Goal: Task Accomplishment & Management: Complete application form

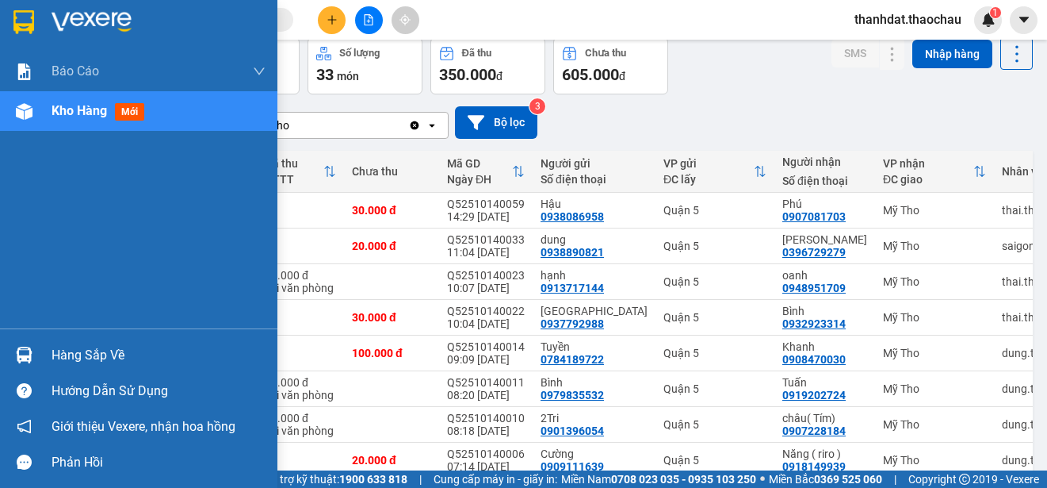
drag, startPoint x: 71, startPoint y: 357, endPoint x: 272, endPoint y: 398, distance: 204.8
click at [73, 356] on div "Hàng sắp về" at bounding box center [159, 355] width 214 height 24
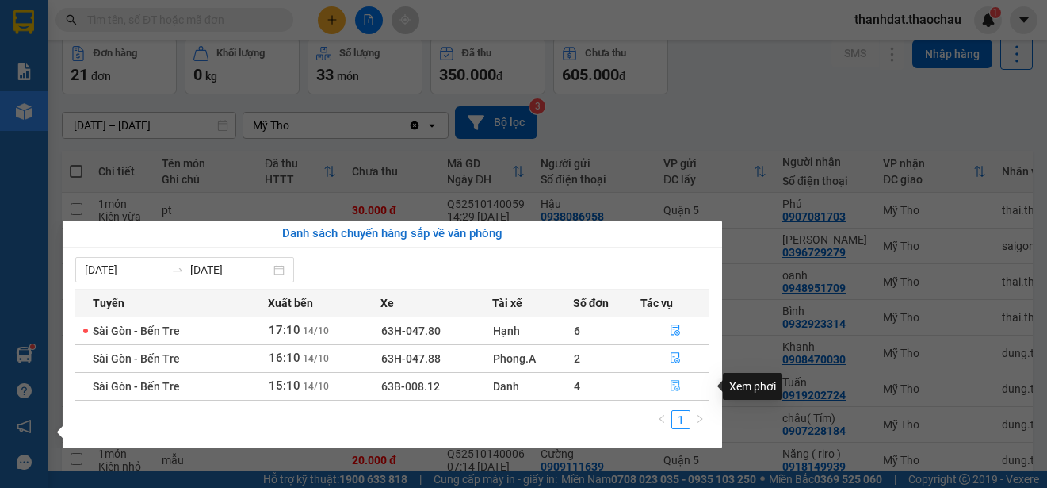
click at [675, 385] on icon "file-done" at bounding box center [675, 385] width 11 height 11
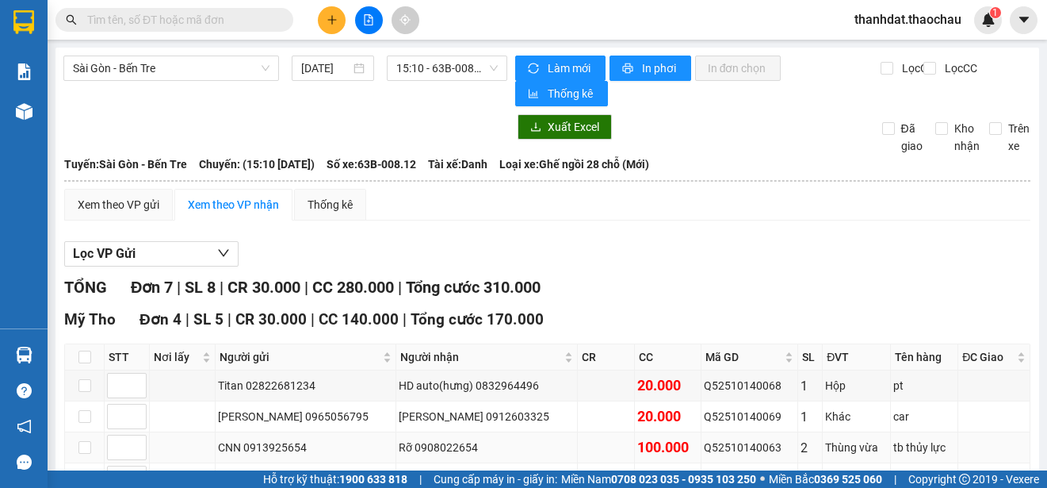
scroll to position [159, 0]
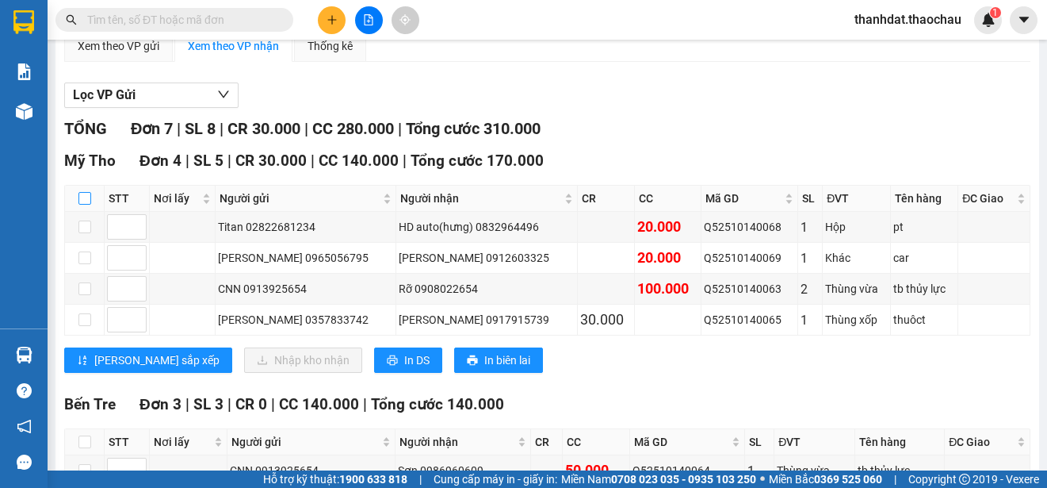
click at [86, 199] on input "checkbox" at bounding box center [84, 198] width 13 height 13
checkbox input "true"
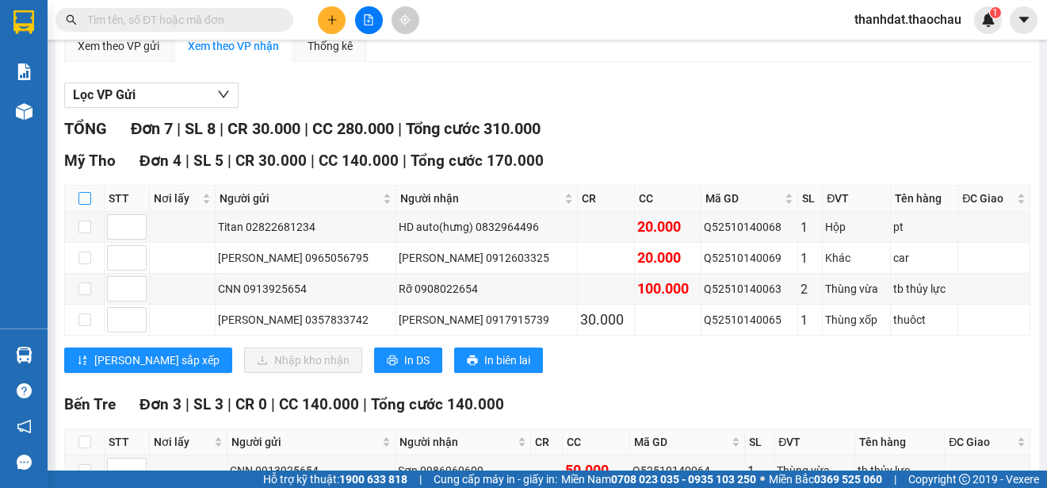
checkbox input "true"
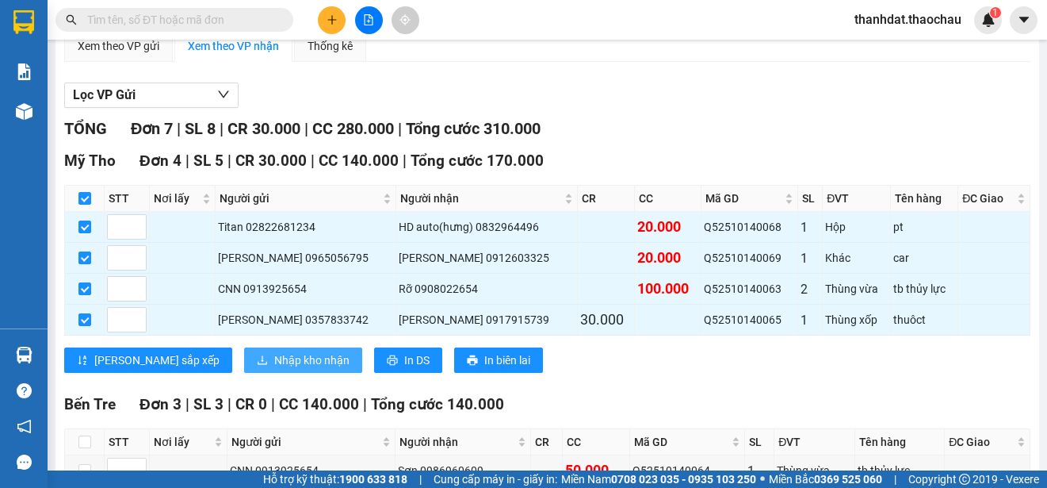
click at [274, 365] on span "Nhập kho nhận" at bounding box center [311, 359] width 75 height 17
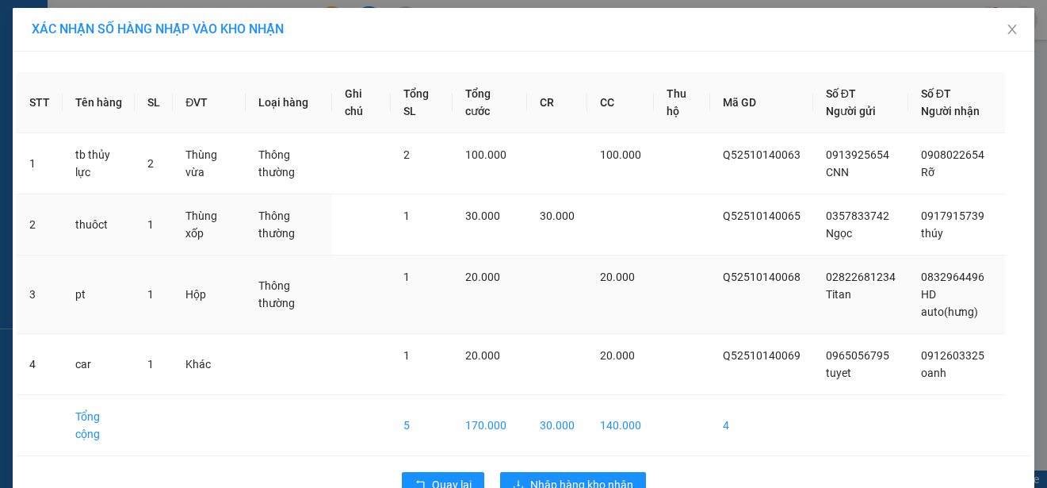
scroll to position [40, 0]
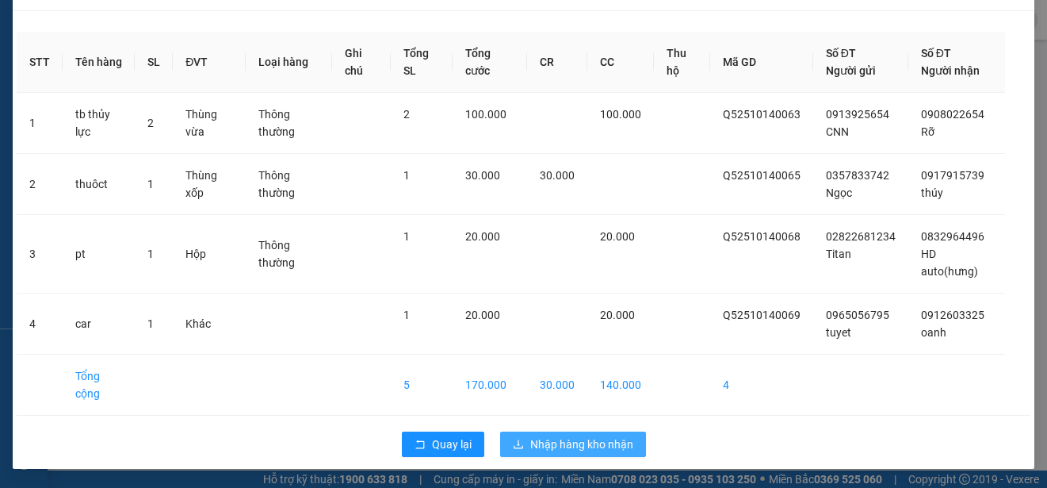
click at [583, 438] on span "Nhập hàng kho nhận" at bounding box center [581, 443] width 103 height 17
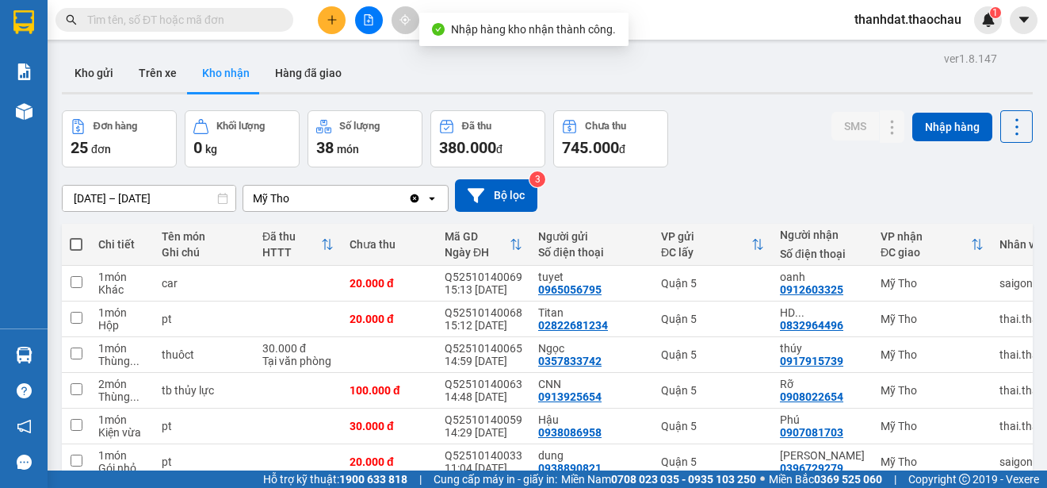
click at [209, 29] on span at bounding box center [174, 20] width 238 height 24
click at [209, 21] on input "text" at bounding box center [180, 19] width 187 height 17
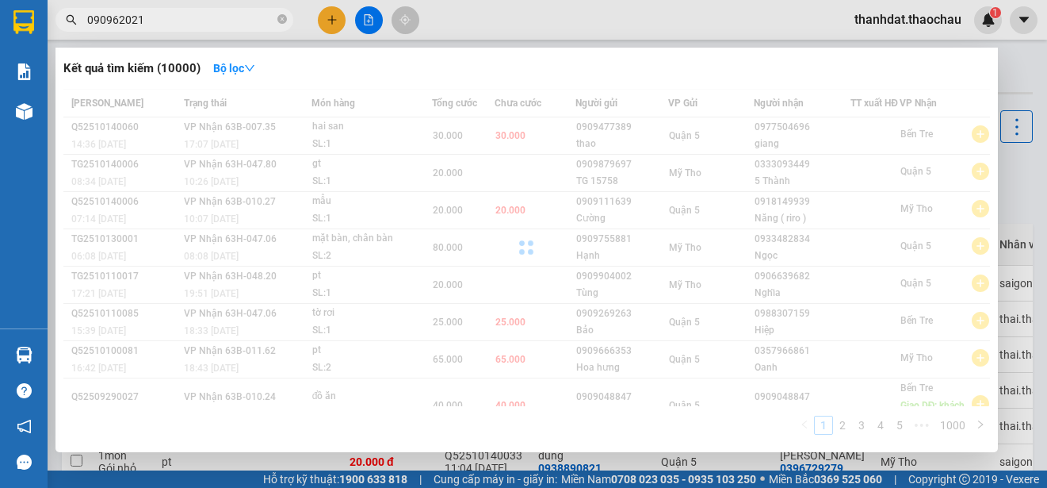
type input "0909620210"
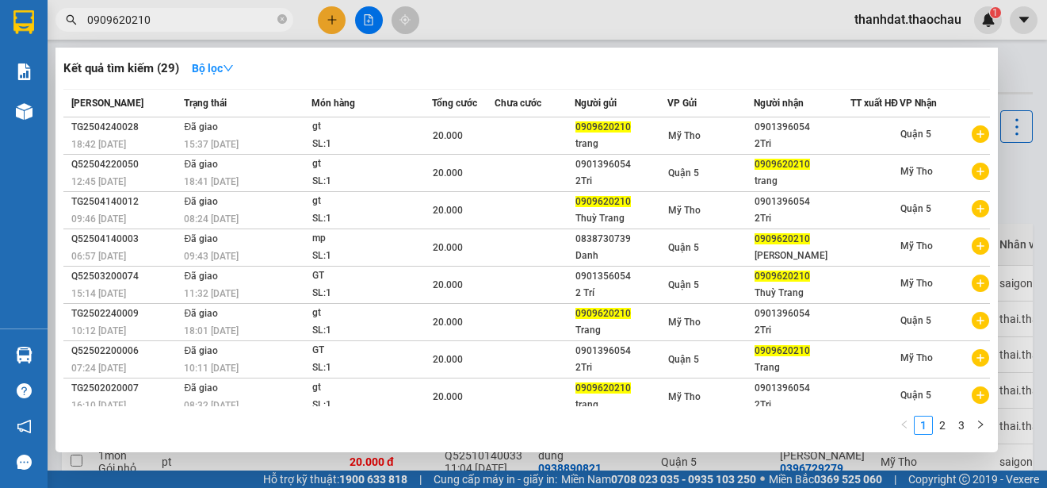
drag, startPoint x: 166, startPoint y: 27, endPoint x: 75, endPoint y: 23, distance: 91.3
click at [75, 23] on div "0909620210" at bounding box center [154, 20] width 309 height 24
click at [283, 19] on icon "close-circle" at bounding box center [282, 19] width 10 height 10
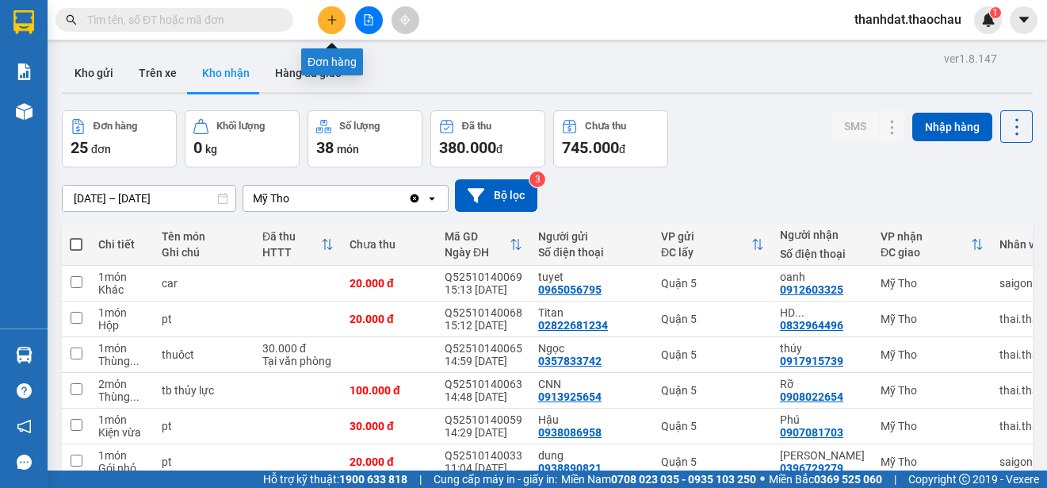
click at [324, 21] on button at bounding box center [332, 20] width 28 height 28
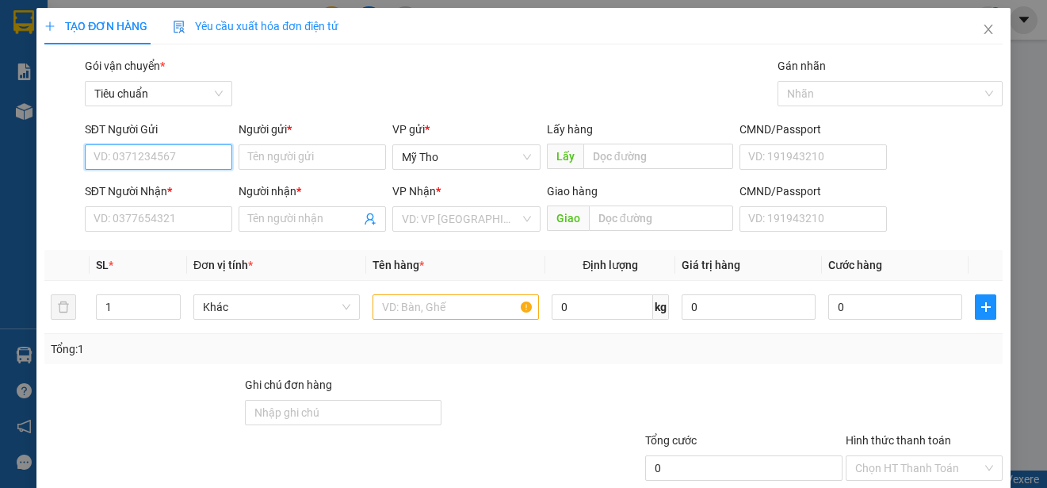
paste input "0909620210"
type input "0909620210"
click at [177, 183] on div "0909620210 - trang" at bounding box center [157, 188] width 127 height 17
type input "trang"
type input "0909620210"
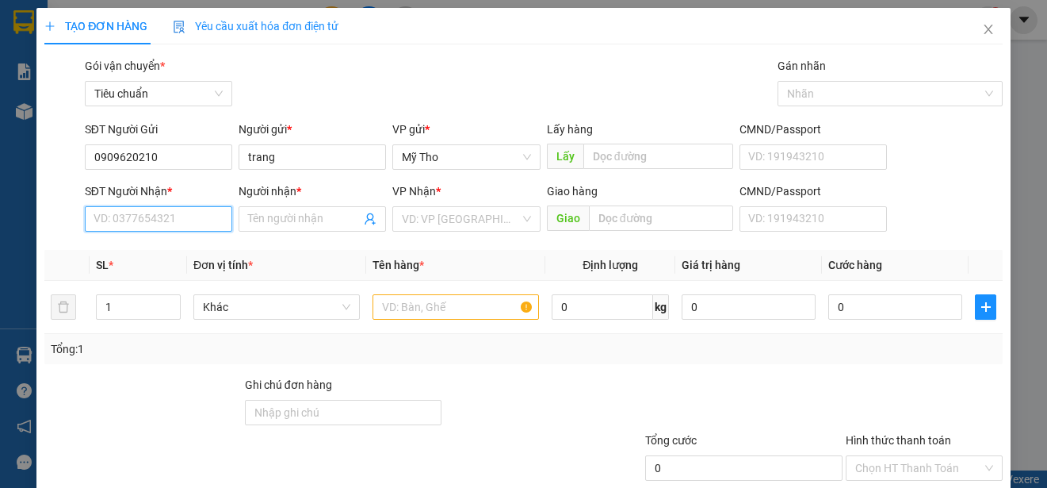
click at [182, 220] on input "SĐT Người Nhận *" at bounding box center [158, 218] width 147 height 25
click at [177, 251] on div "0901396054 - 2Tri" at bounding box center [157, 250] width 127 height 17
type input "0901396054"
type input "2Tri"
click at [289, 312] on span "Khác" at bounding box center [276, 307] width 147 height 24
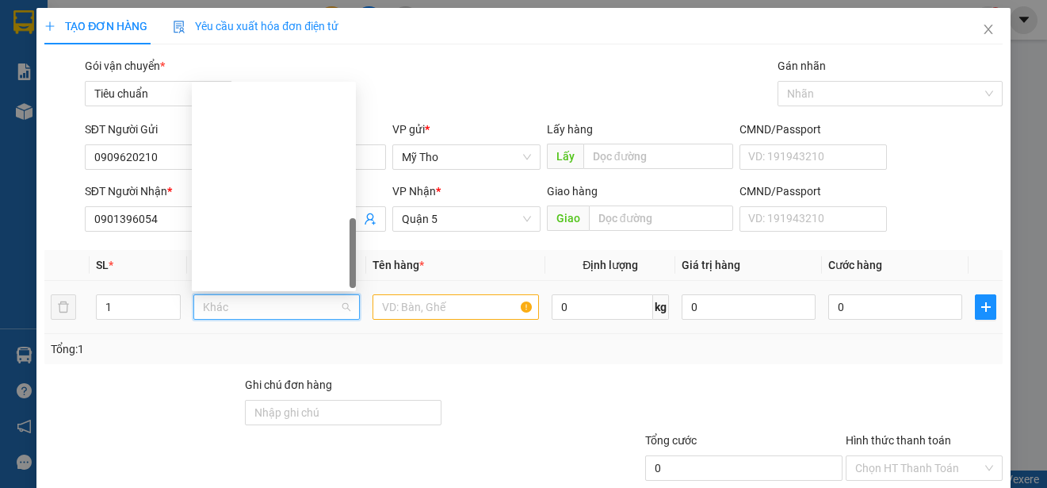
scroll to position [495, 0]
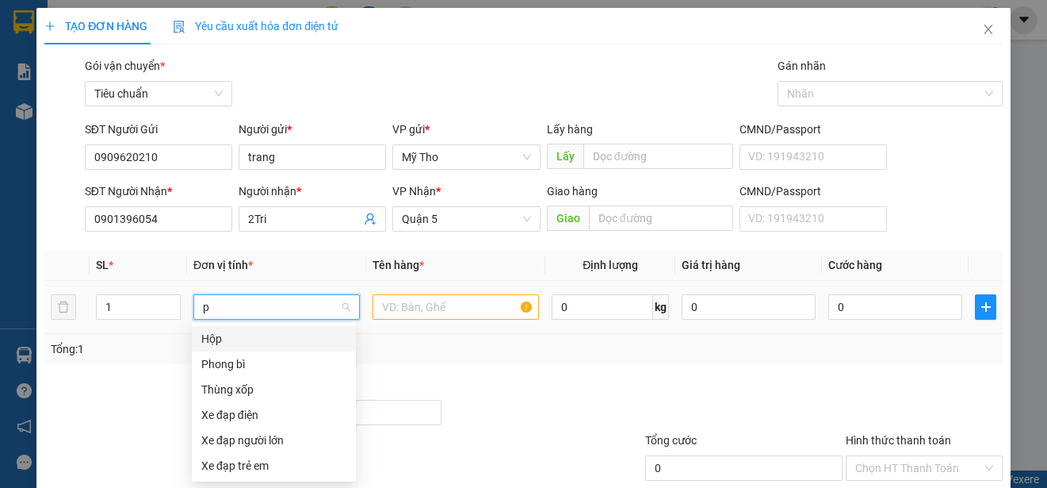
type input "p"
drag, startPoint x: 241, startPoint y: 362, endPoint x: 419, endPoint y: 329, distance: 181.5
click at [241, 362] on div "Phong bì" at bounding box center [273, 363] width 145 height 17
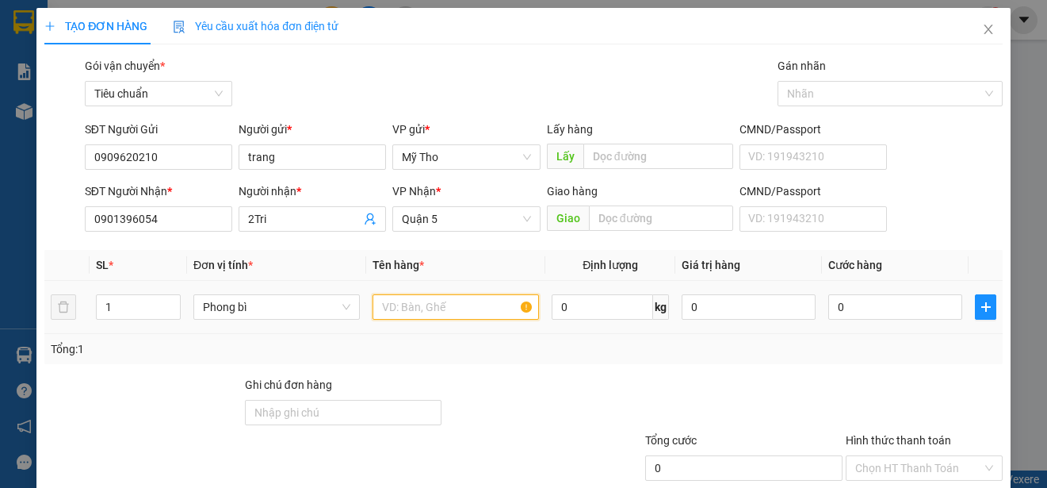
click at [427, 312] on input "text" at bounding box center [456, 306] width 166 height 25
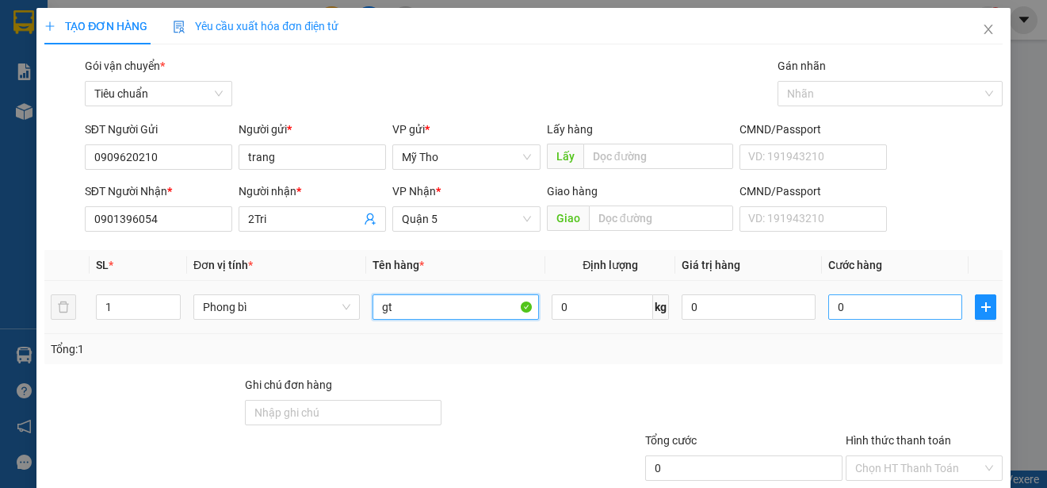
type input "gt"
click at [863, 304] on input "0" at bounding box center [896, 306] width 134 height 25
type input "2"
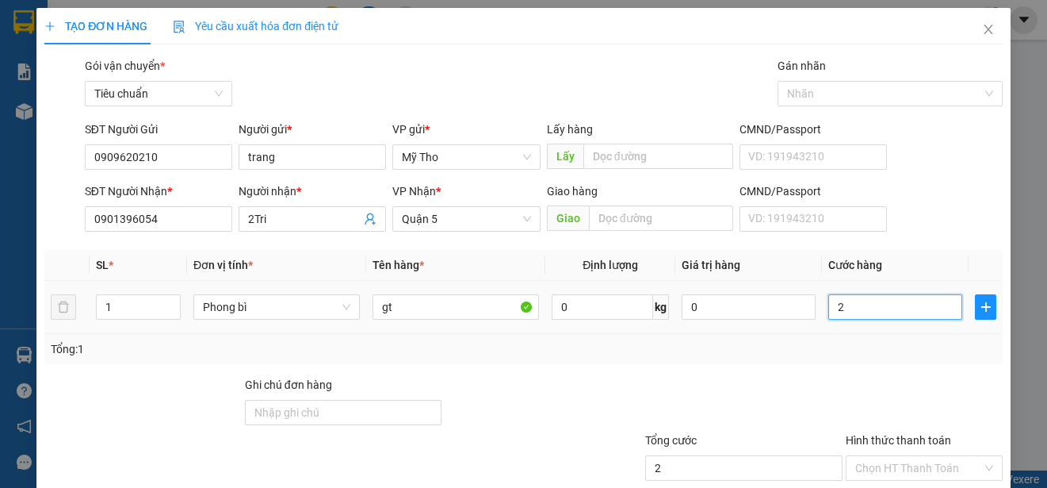
type input "20"
type input "200"
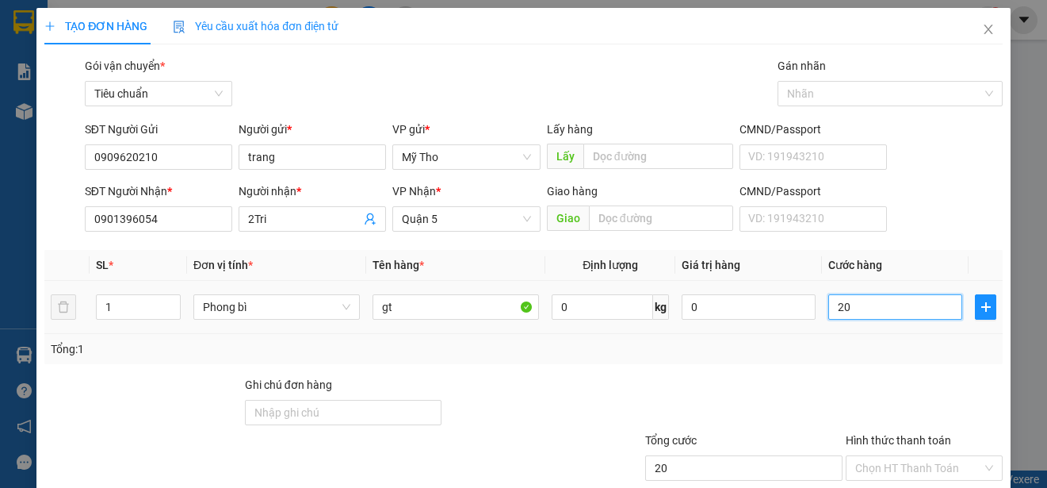
type input "200"
type input "2.000"
type input "20.000"
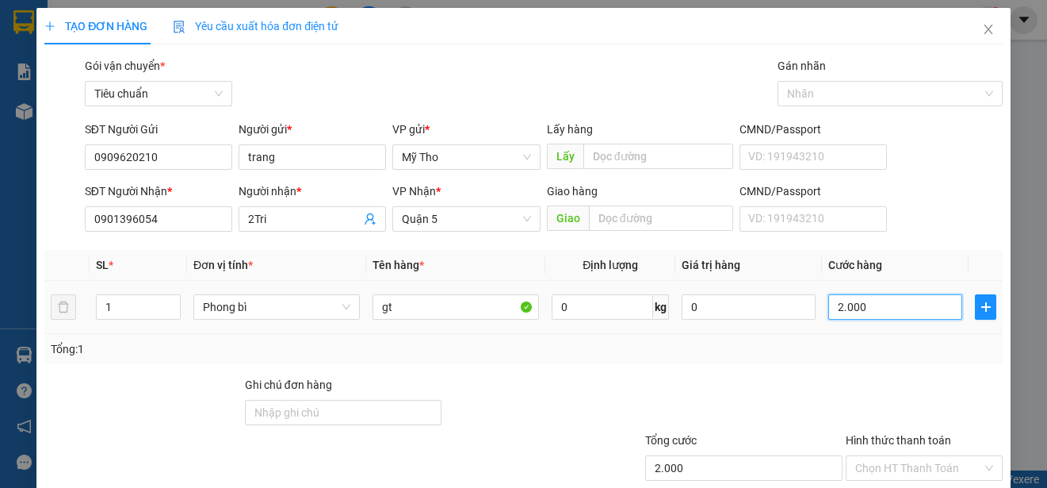
type input "20.000"
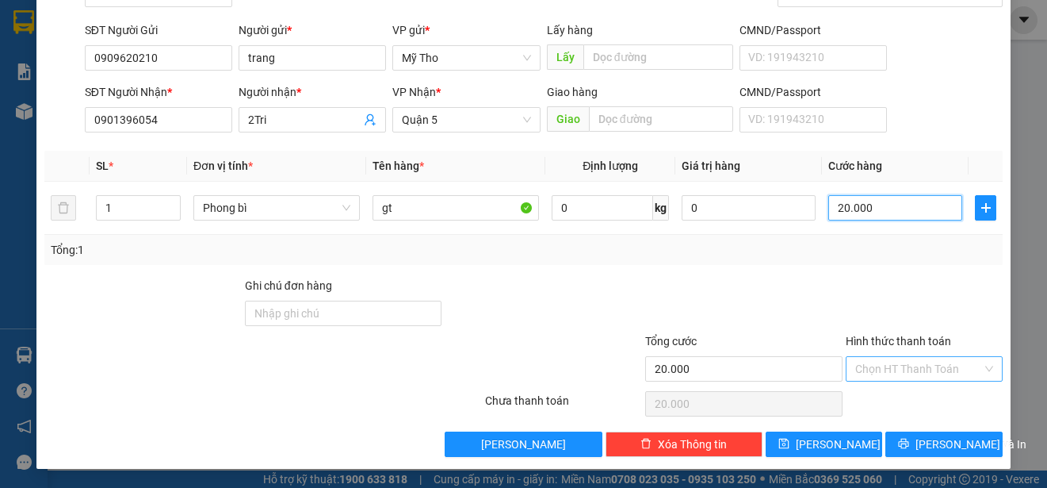
type input "20.000"
click at [904, 357] on input "Hình thức thanh toán" at bounding box center [918, 369] width 127 height 24
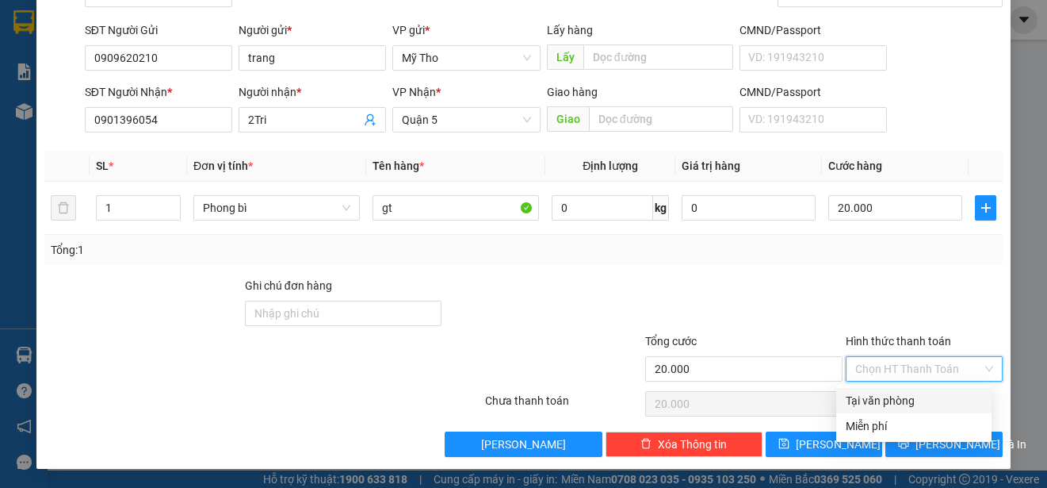
click at [911, 402] on div "Tại văn phòng" at bounding box center [914, 400] width 136 height 17
type input "0"
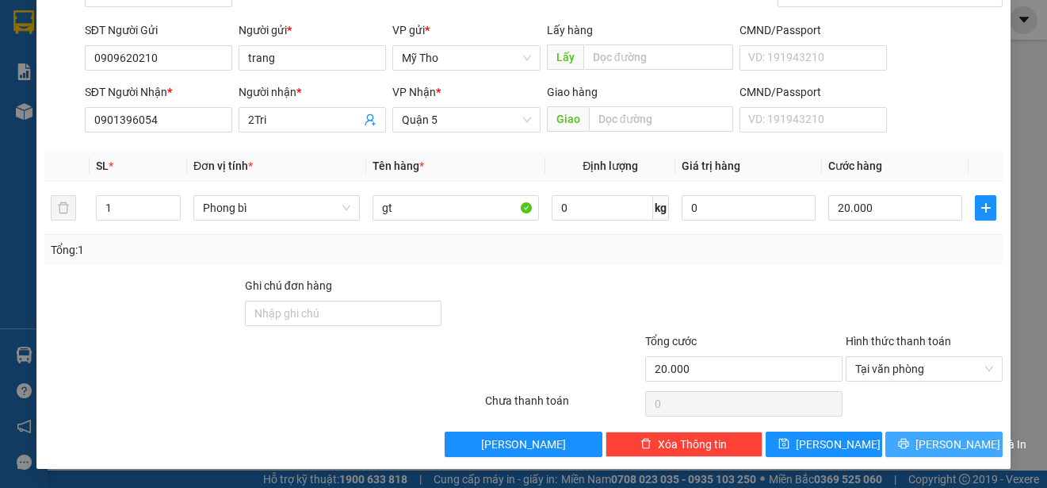
click at [959, 443] on span "[PERSON_NAME] và In" at bounding box center [971, 443] width 111 height 17
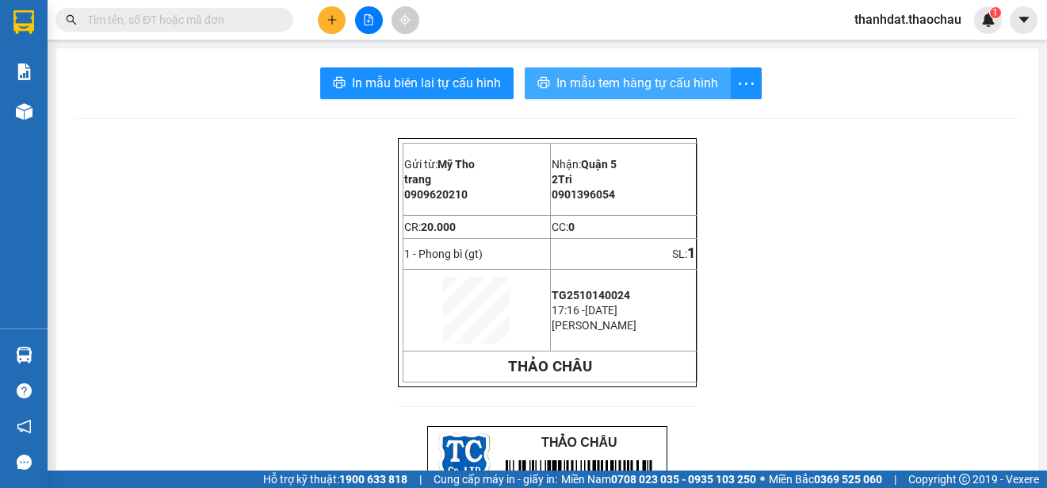
click at [633, 77] on span "In mẫu tem hàng tự cấu hình" at bounding box center [638, 83] width 162 height 20
click at [273, 17] on input "text" at bounding box center [180, 19] width 187 height 17
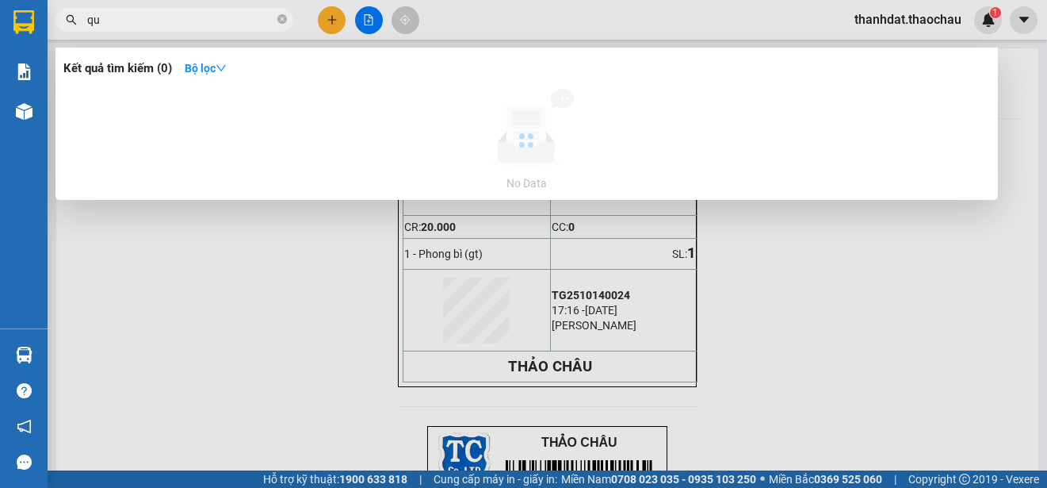
paste input "ôc"
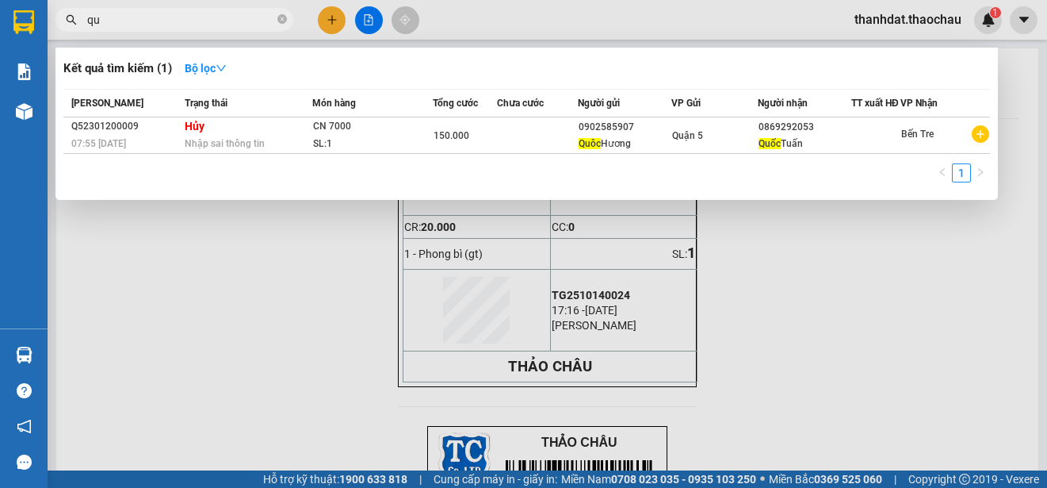
paste input "ốc"
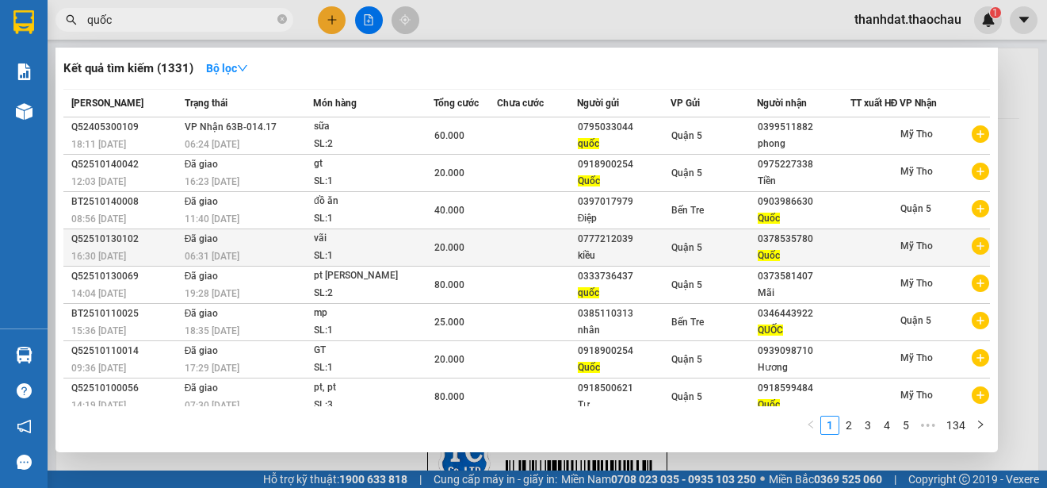
scroll to position [94, 0]
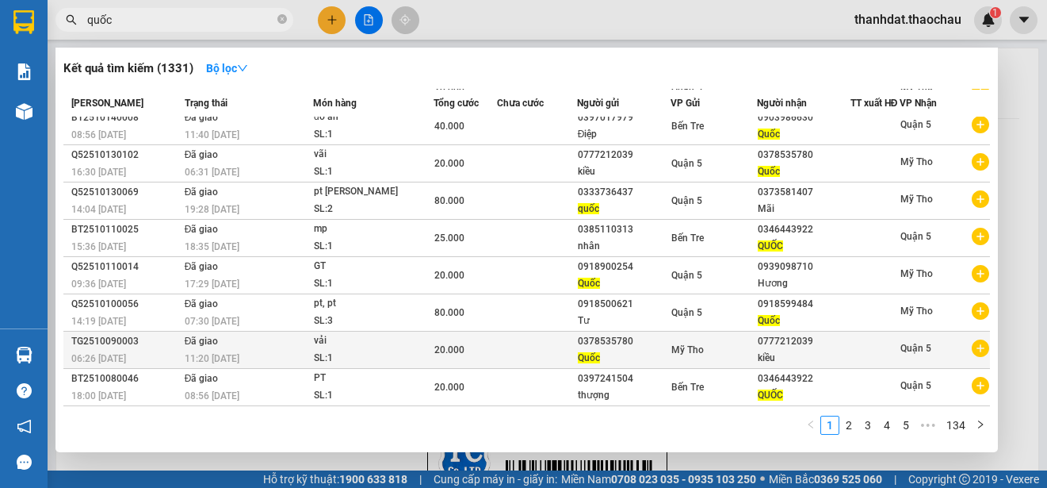
type input "quốc"
click at [623, 347] on div "0378535780" at bounding box center [624, 341] width 92 height 17
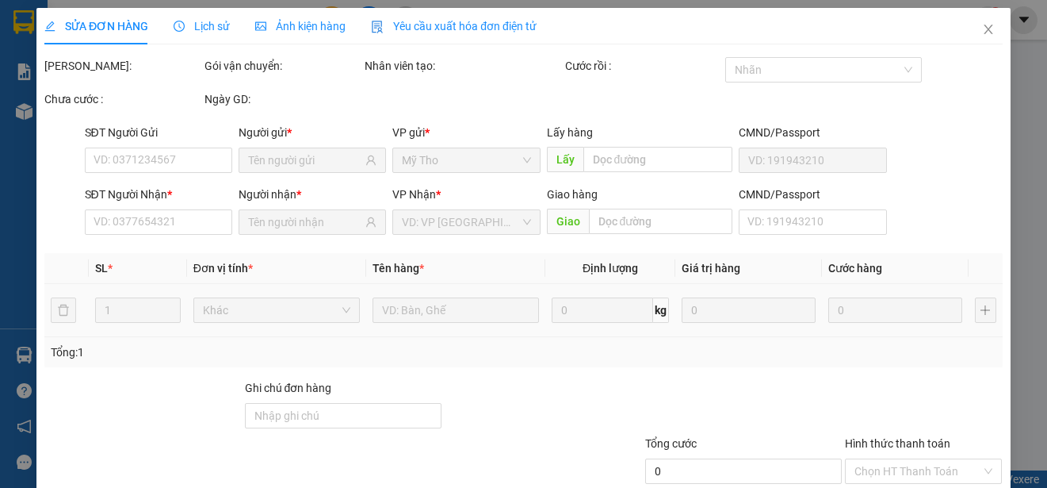
type input "0378535780"
type input "0777212039"
type input "20.000"
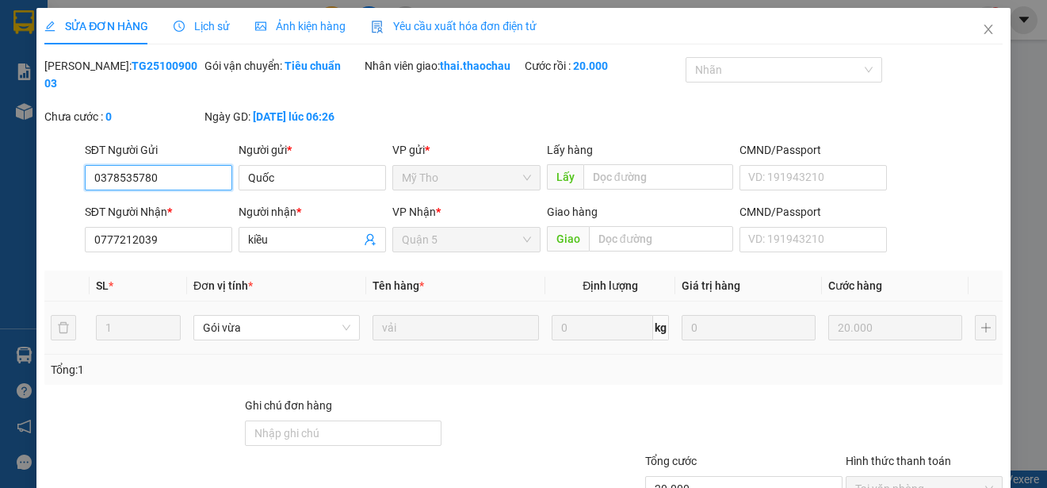
drag, startPoint x: 197, startPoint y: 174, endPoint x: 11, endPoint y: 172, distance: 185.5
click at [11, 172] on div "SỬA ĐƠN HÀNG Lịch sử [PERSON_NAME] hàng Yêu cầu xuất [PERSON_NAME] điện tử Tota…" at bounding box center [523, 244] width 1047 height 488
click at [982, 29] on icon "close" at bounding box center [988, 29] width 13 height 13
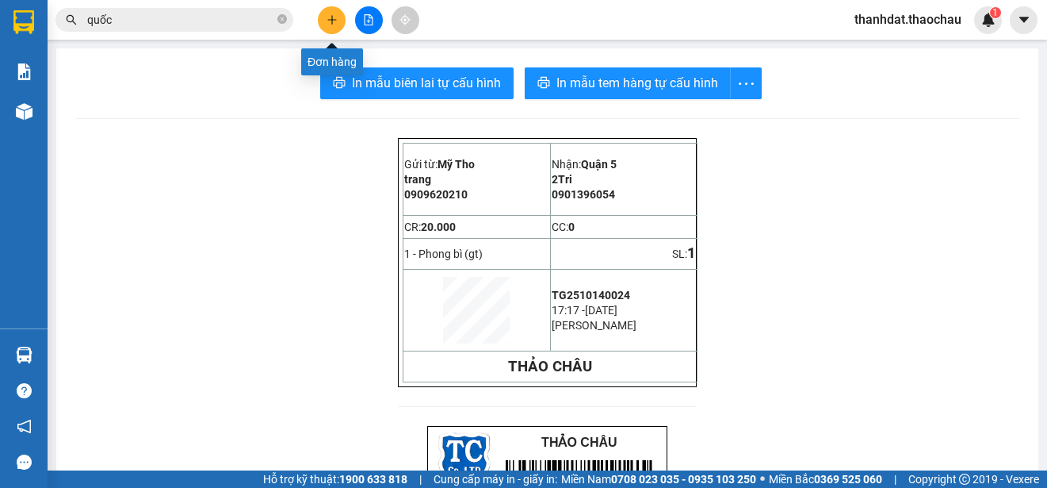
click at [330, 21] on icon "plus" at bounding box center [332, 19] width 11 height 11
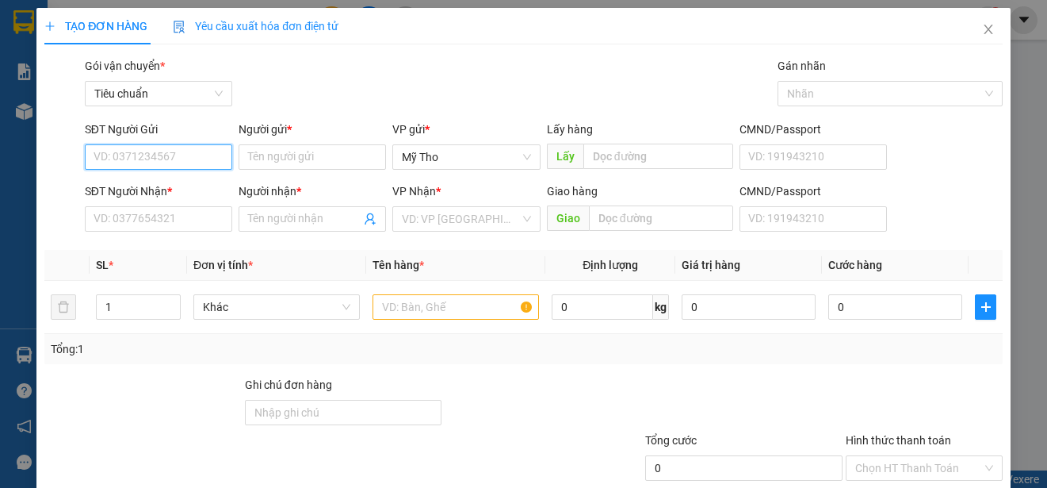
paste input "0378535780"
type input "0378535780"
click at [188, 180] on div "0378535780 - Quốc" at bounding box center [157, 188] width 127 height 17
type input "Quốc"
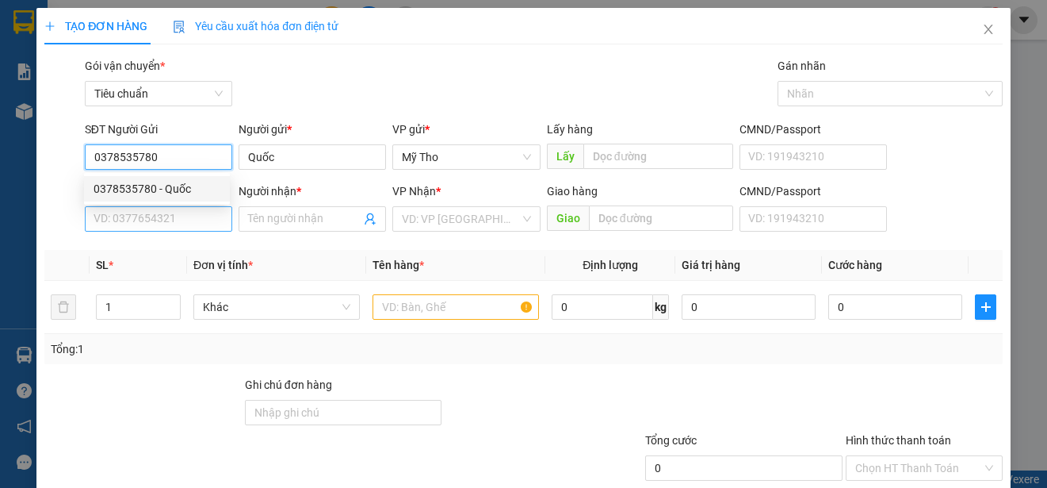
type input "0378535780"
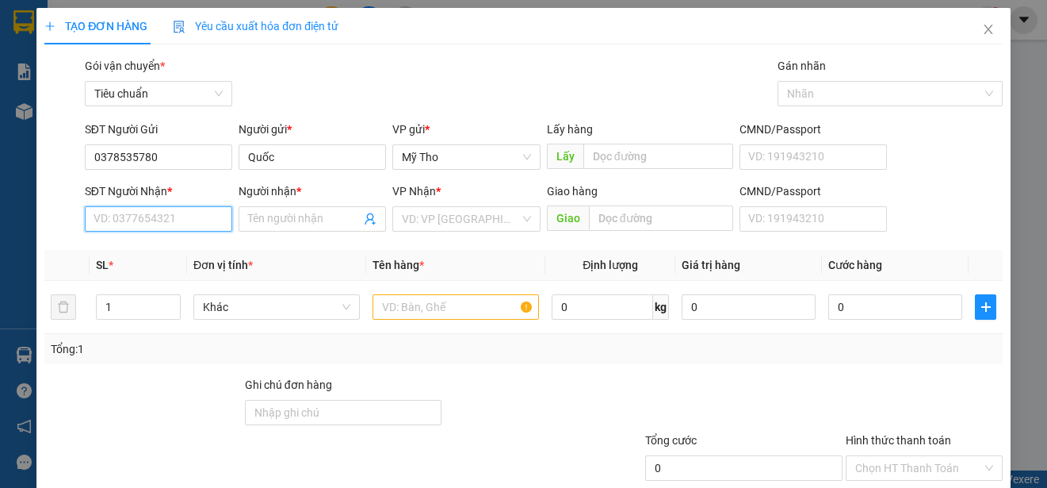
click at [174, 217] on input "SĐT Người Nhận *" at bounding box center [158, 218] width 147 height 25
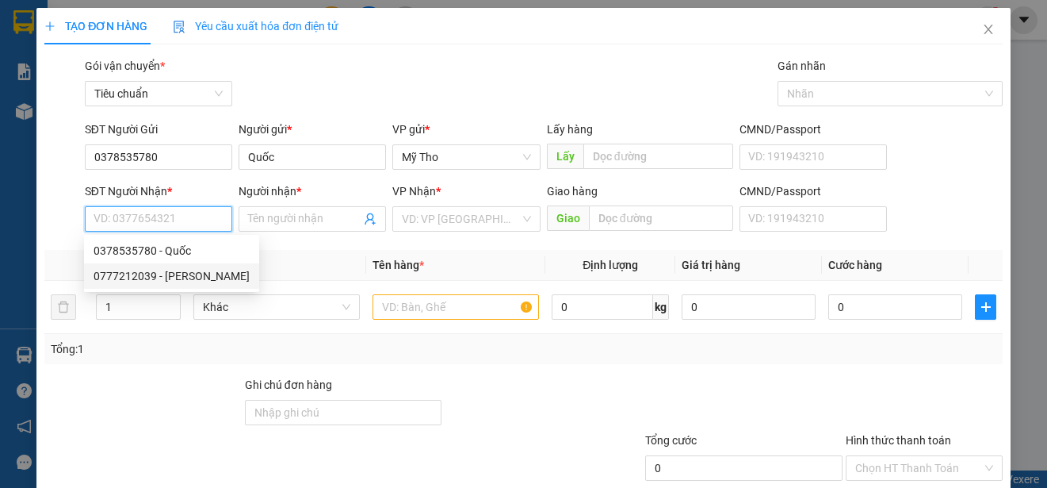
click at [174, 273] on div "0777212039 - [PERSON_NAME]" at bounding box center [172, 275] width 156 height 17
type input "0777212039"
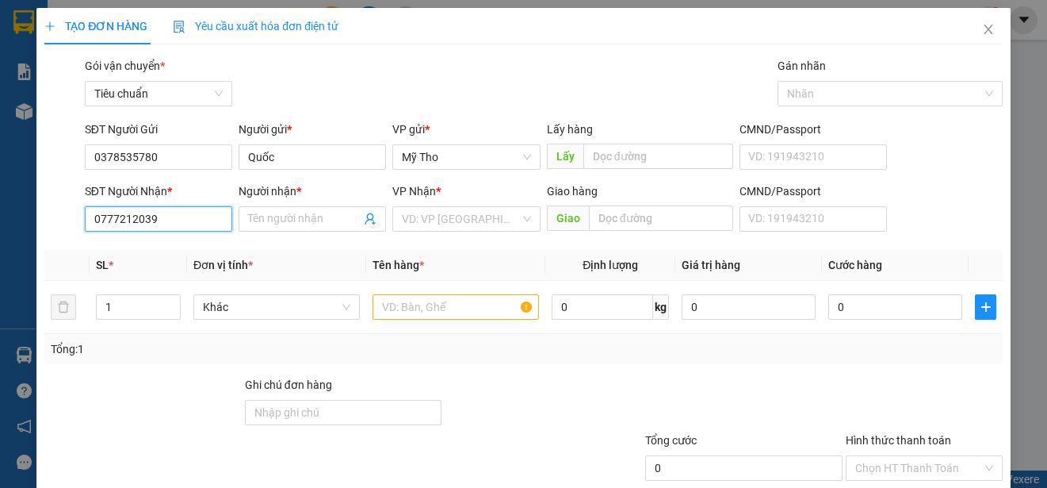
type input "kiều"
click at [281, 313] on span "Khác" at bounding box center [276, 307] width 147 height 24
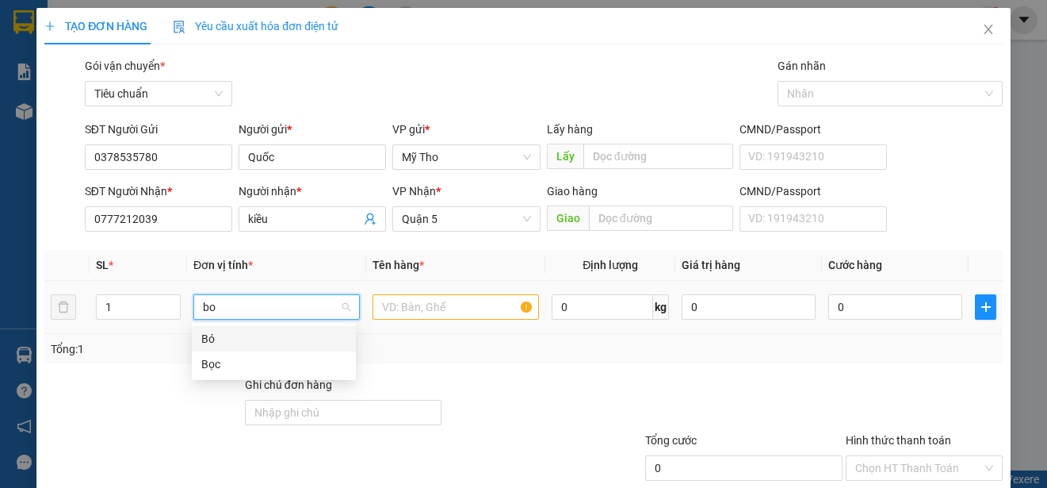
type input "boc"
drag, startPoint x: 230, startPoint y: 342, endPoint x: 373, endPoint y: 321, distance: 144.2
click at [239, 339] on div "Bọc" at bounding box center [273, 338] width 145 height 17
click at [485, 285] on td at bounding box center [455, 307] width 179 height 53
click at [480, 303] on input "text" at bounding box center [456, 306] width 166 height 25
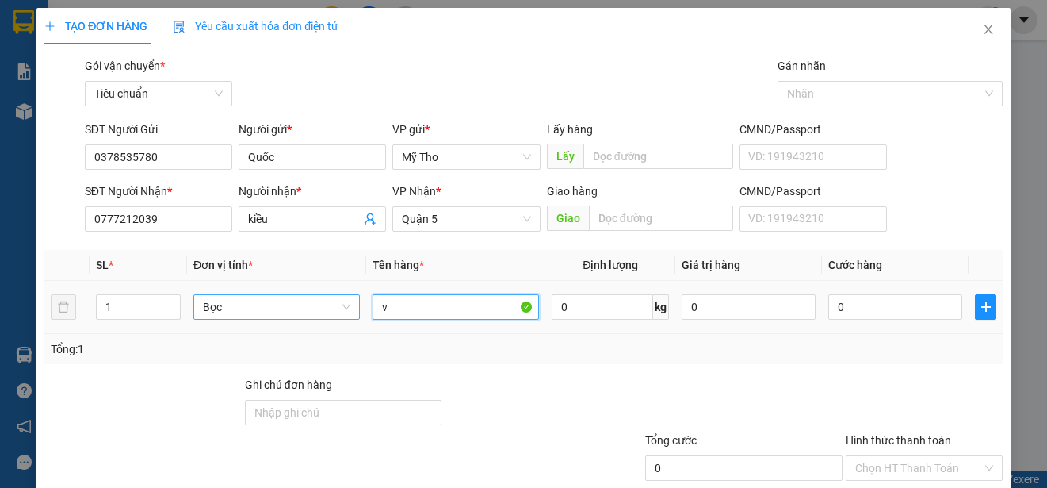
paste input "ãi"
paste input "ải"
type input "vải"
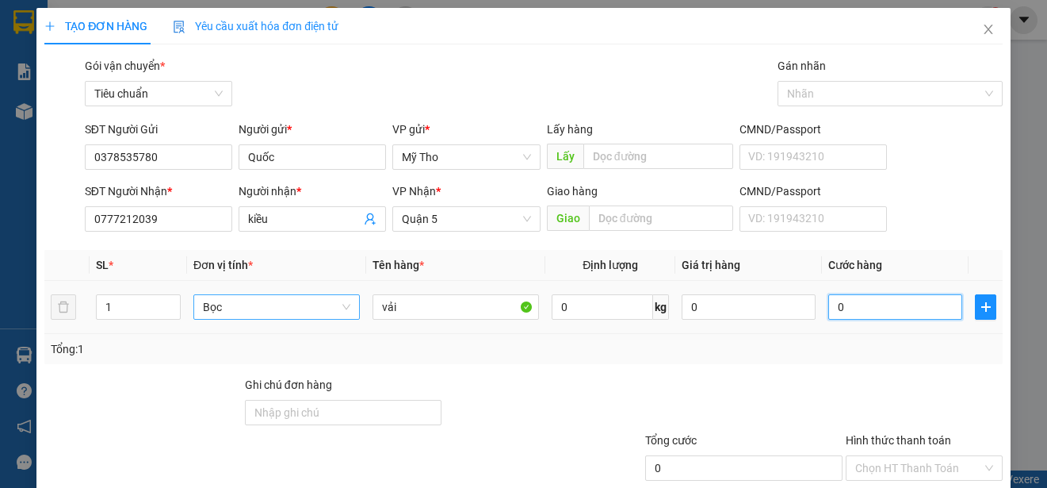
click at [853, 310] on input "0" at bounding box center [896, 306] width 134 height 25
type input "2"
type input "20"
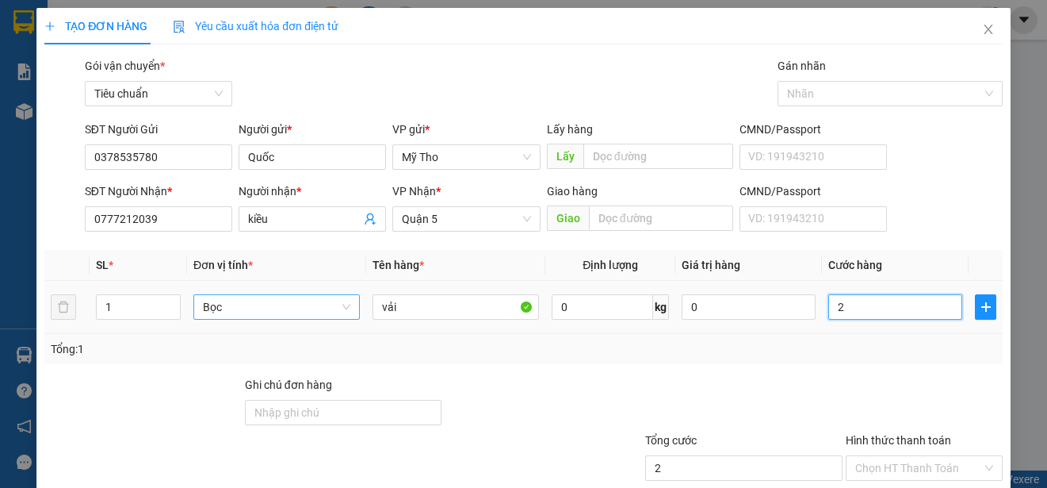
type input "20"
type input "200"
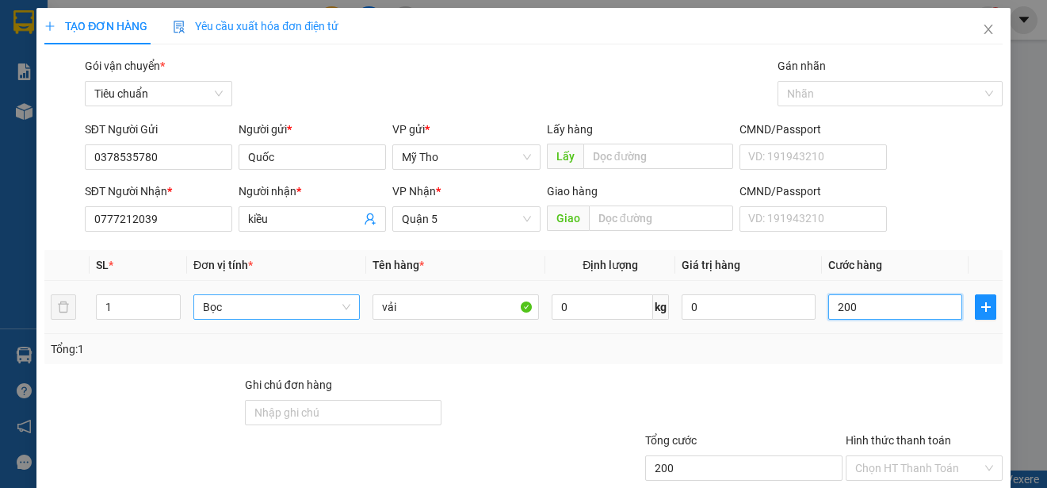
type input "2.000"
type input "20.000"
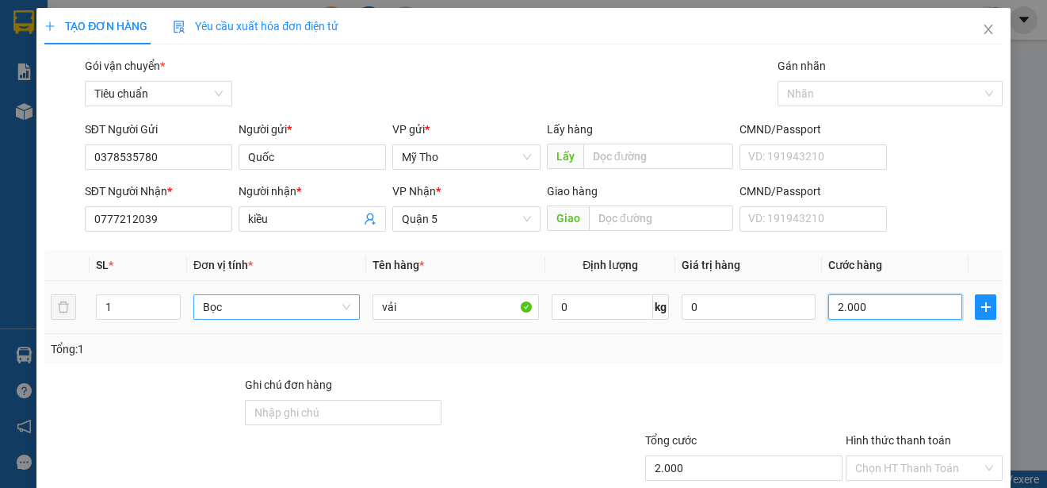
type input "20.000"
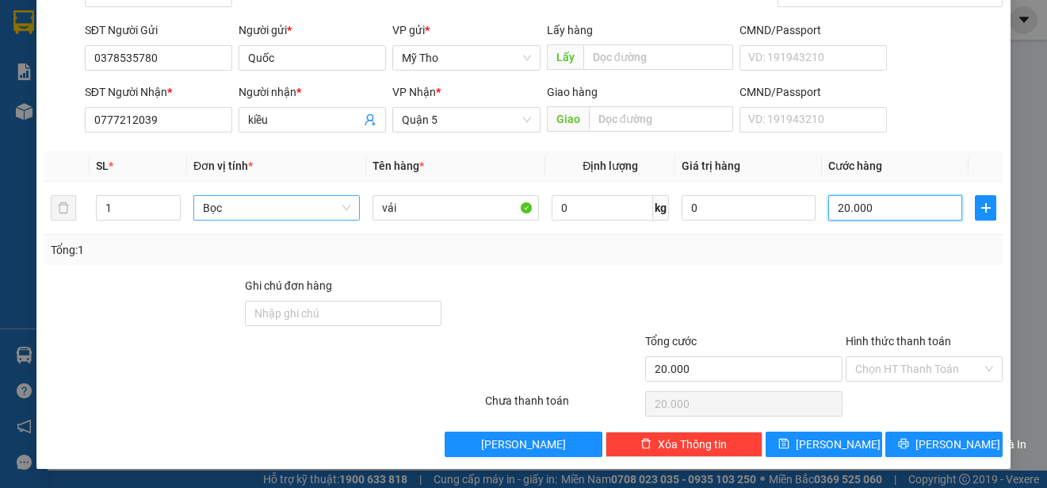
type input "20.000"
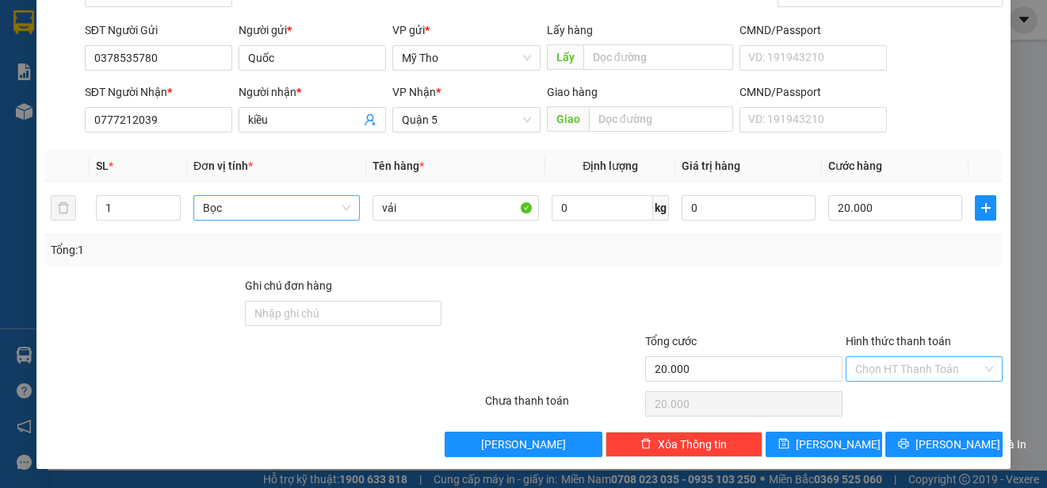
click at [892, 366] on input "Hình thức thanh toán" at bounding box center [918, 369] width 127 height 24
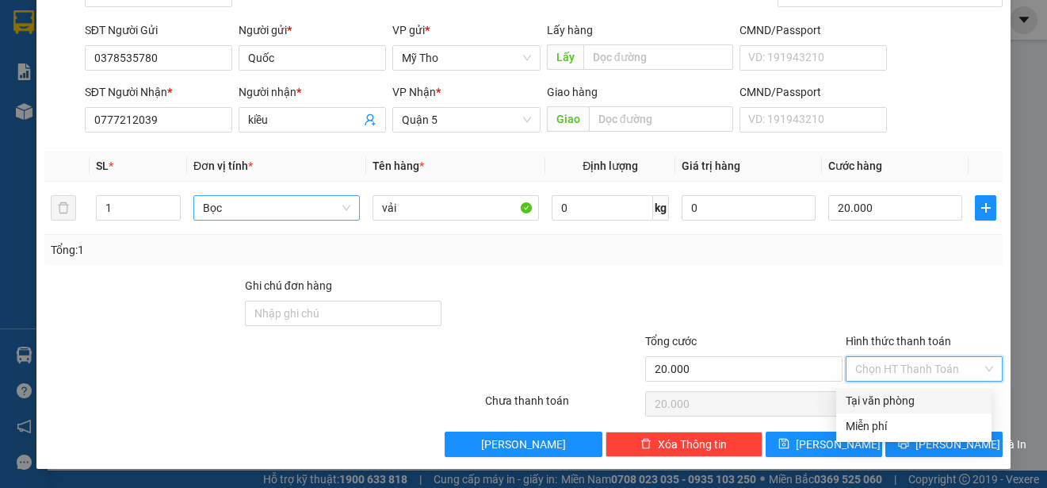
click at [897, 395] on div "Tại văn phòng" at bounding box center [914, 400] width 136 height 17
type input "0"
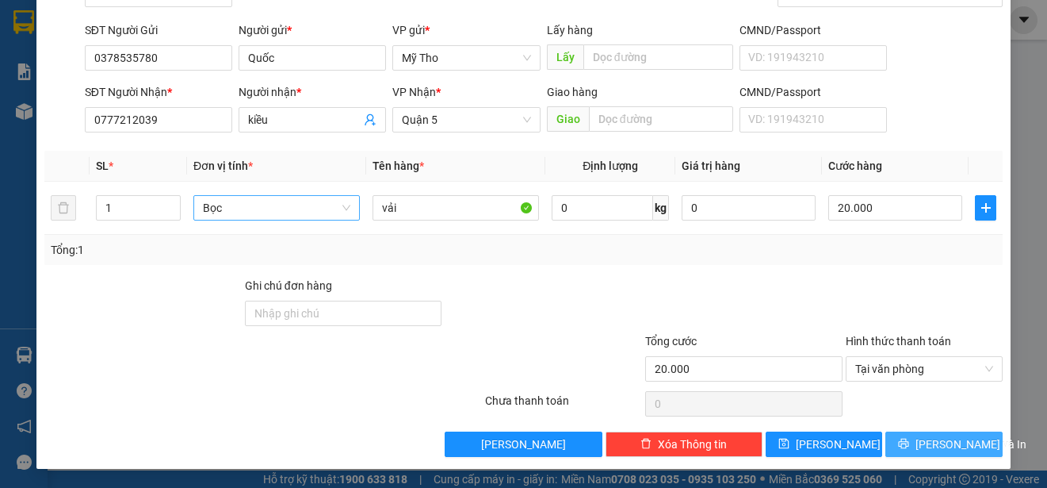
drag, startPoint x: 940, startPoint y: 434, endPoint x: 930, endPoint y: 434, distance: 10.3
click at [937, 440] on button "[PERSON_NAME] và In" at bounding box center [944, 443] width 117 height 25
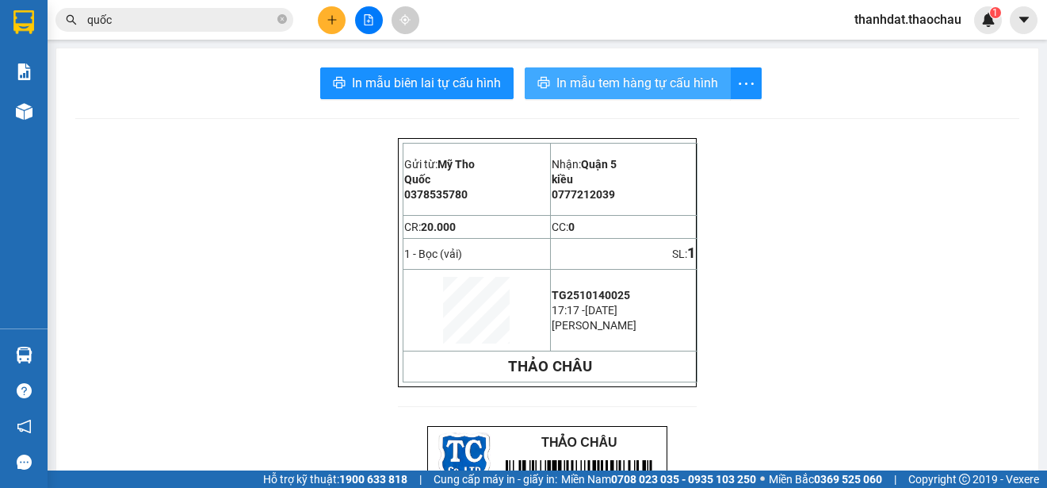
click at [595, 90] on span "In mẫu tem hàng tự cấu hình" at bounding box center [638, 83] width 162 height 20
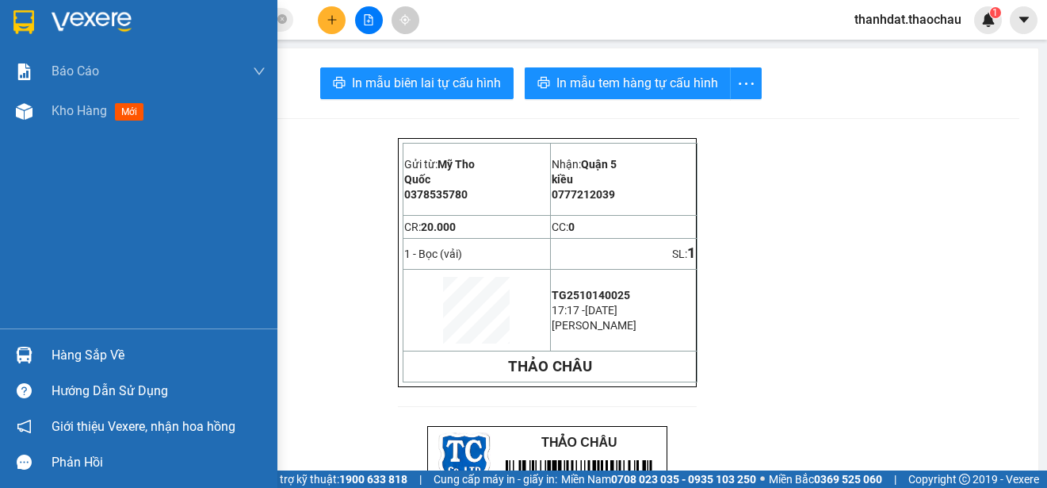
click at [67, 347] on div "Hàng sắp về" at bounding box center [159, 355] width 214 height 24
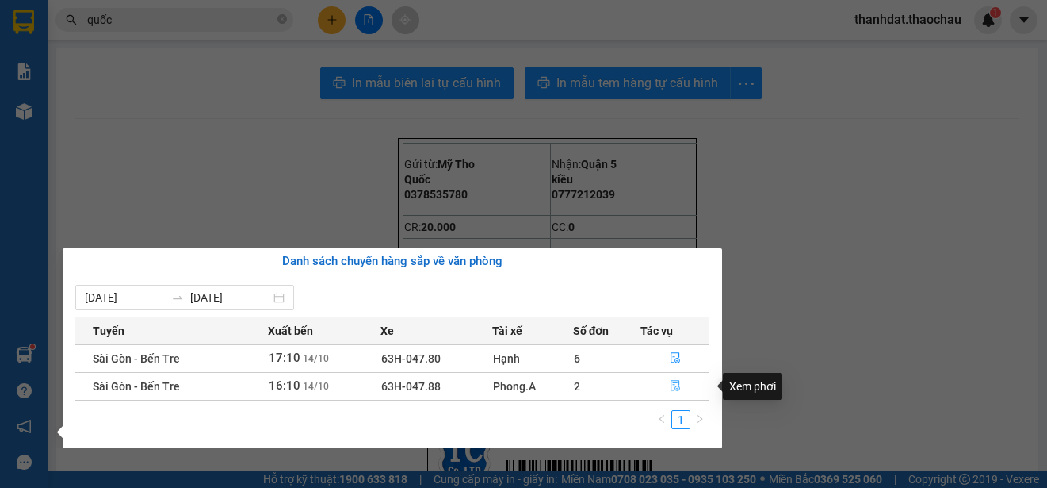
click at [675, 382] on icon "file-done" at bounding box center [675, 385] width 11 height 11
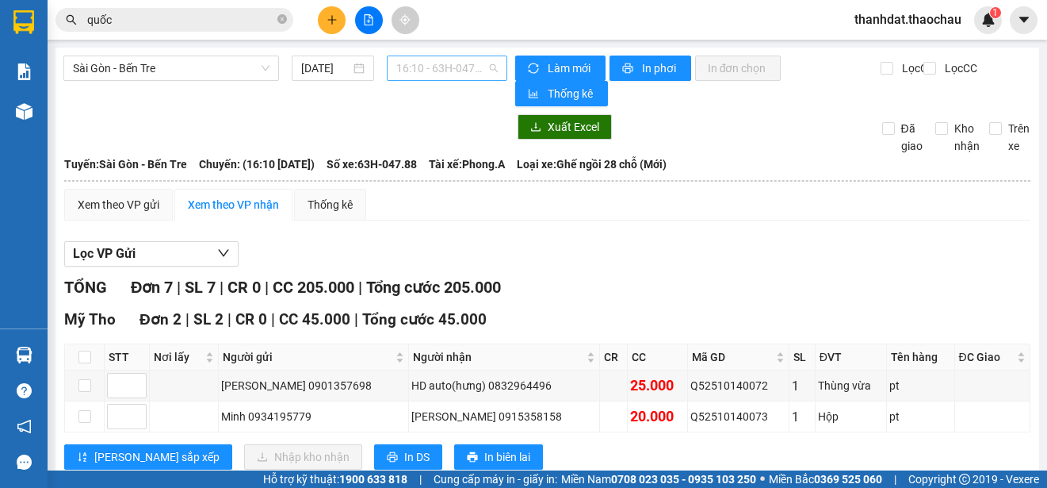
click at [457, 73] on span "16:10 - 63H-047.88" at bounding box center [446, 68] width 101 height 24
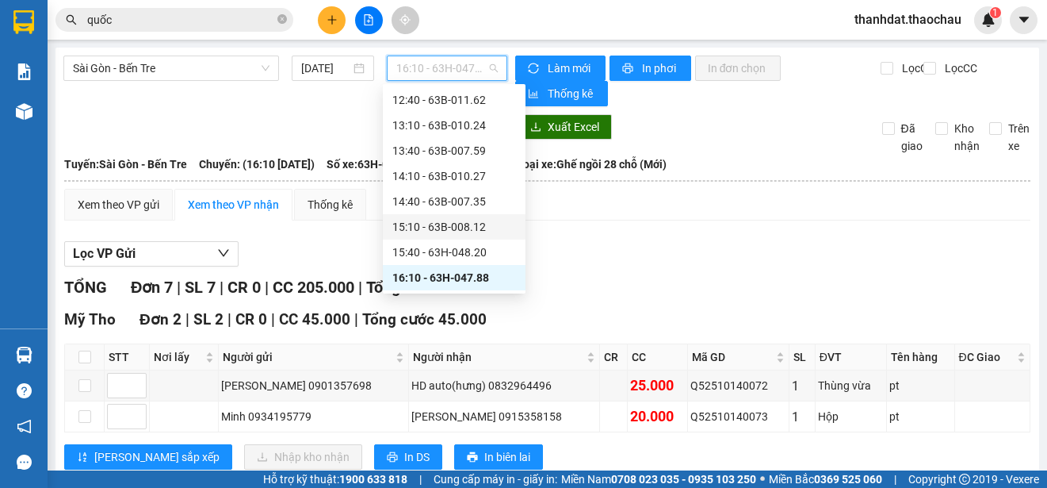
scroll to position [584, 0]
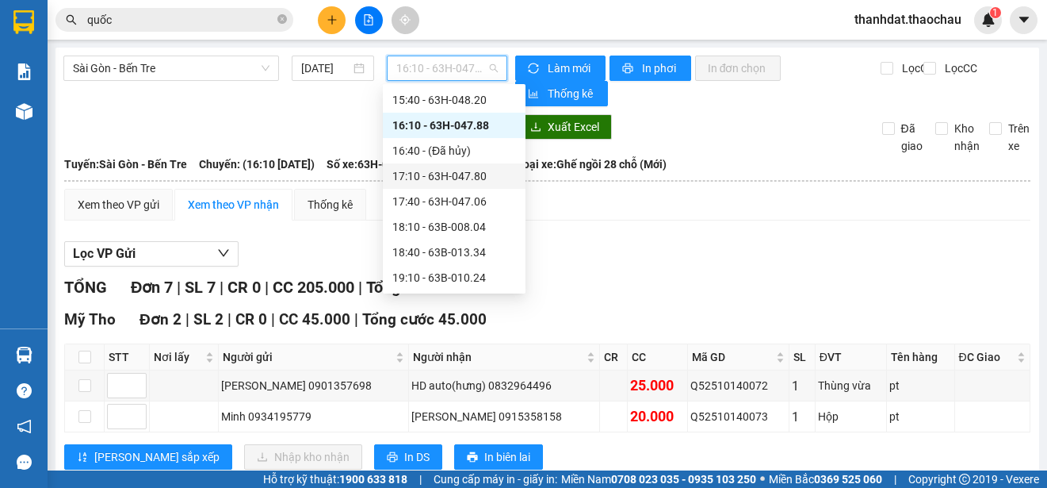
click at [465, 173] on div "17:10 - 63H-047.80" at bounding box center [454, 175] width 124 height 17
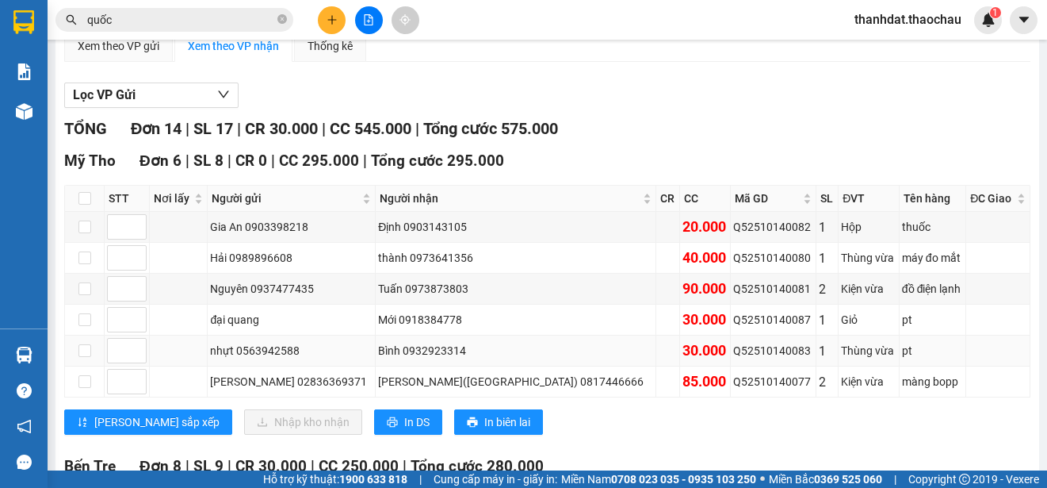
scroll to position [238, 0]
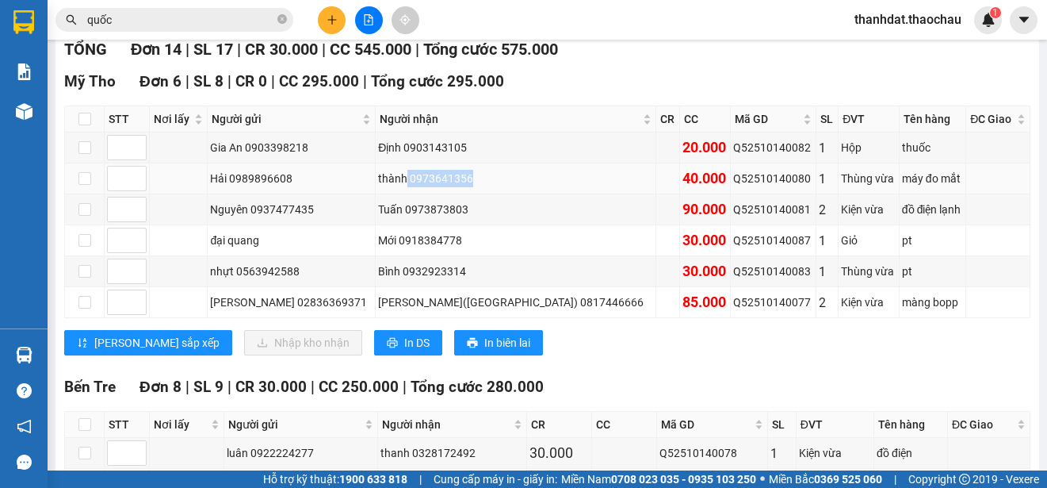
drag, startPoint x: 423, startPoint y: 176, endPoint x: 484, endPoint y: 176, distance: 61.8
click at [484, 176] on div "thành 0973641356" at bounding box center [515, 178] width 275 height 17
copy div "0973641356"
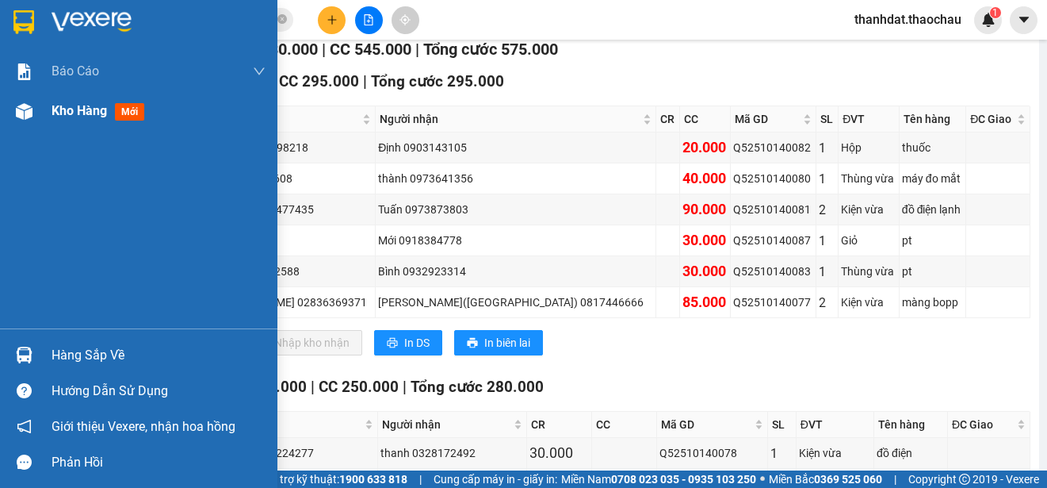
click at [92, 109] on span "Kho hàng" at bounding box center [79, 110] width 55 height 15
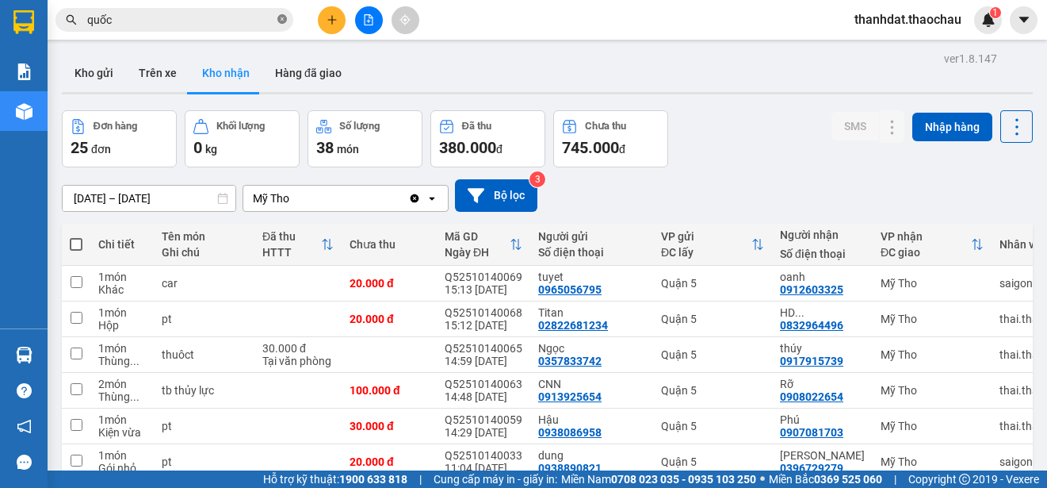
click at [279, 20] on icon "close-circle" at bounding box center [282, 19] width 10 height 10
click at [111, 64] on button "Kho gửi" at bounding box center [94, 73] width 64 height 38
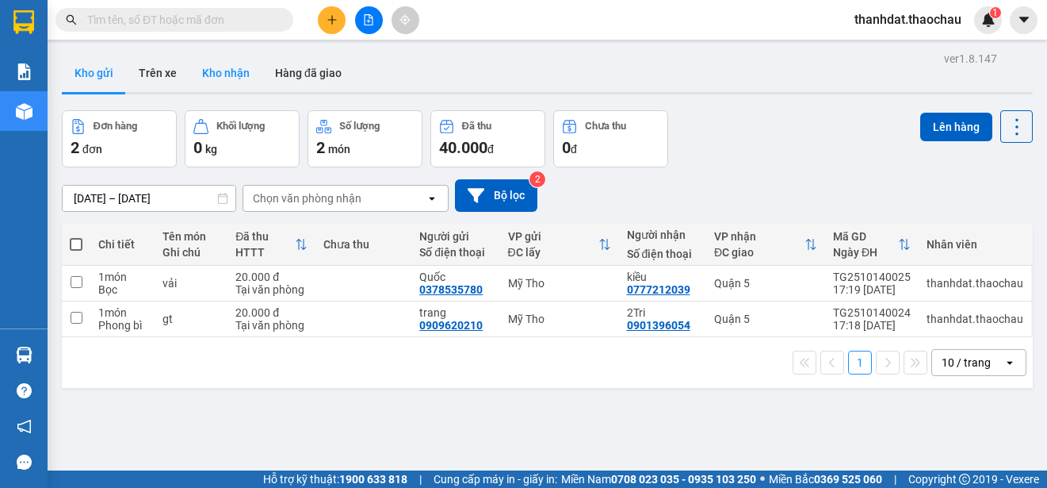
click at [224, 75] on button "Kho nhận" at bounding box center [225, 73] width 73 height 38
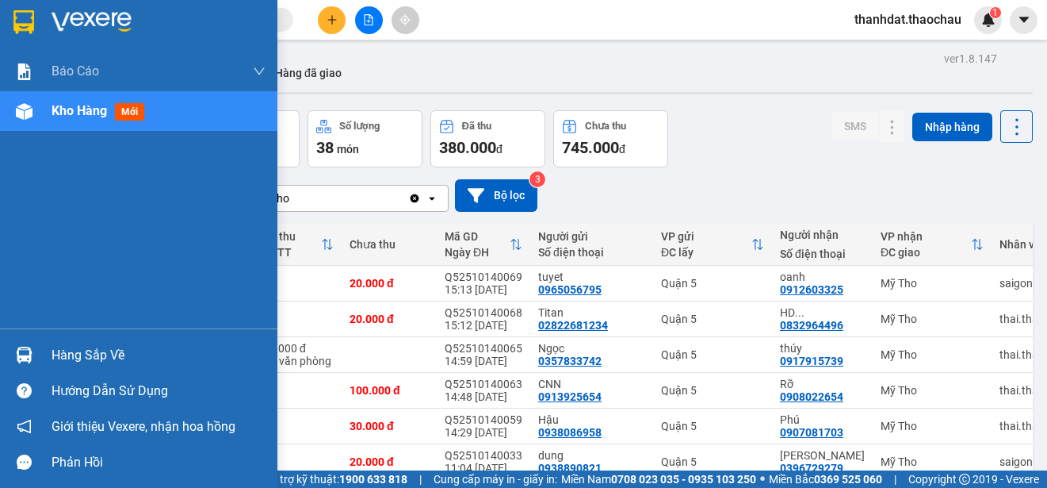
click at [72, 354] on div "Hàng sắp về" at bounding box center [159, 355] width 214 height 24
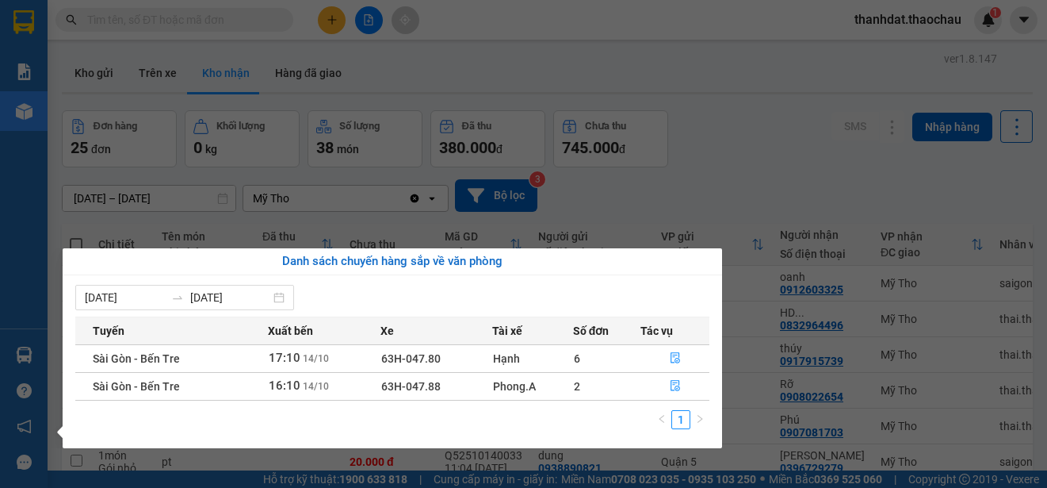
click at [762, 178] on section "Kết quả [PERSON_NAME] ( 1331 ) Bộ lọc Mã ĐH Trạng thái Món hàng [PERSON_NAME] […" at bounding box center [523, 244] width 1047 height 488
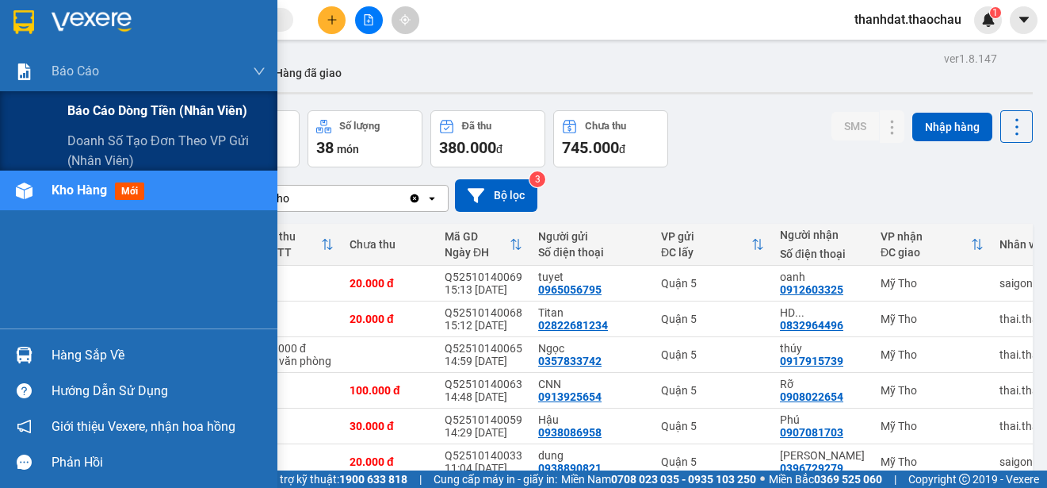
click at [96, 109] on span "Báo cáo dòng tiền (nhân viên)" at bounding box center [157, 111] width 180 height 20
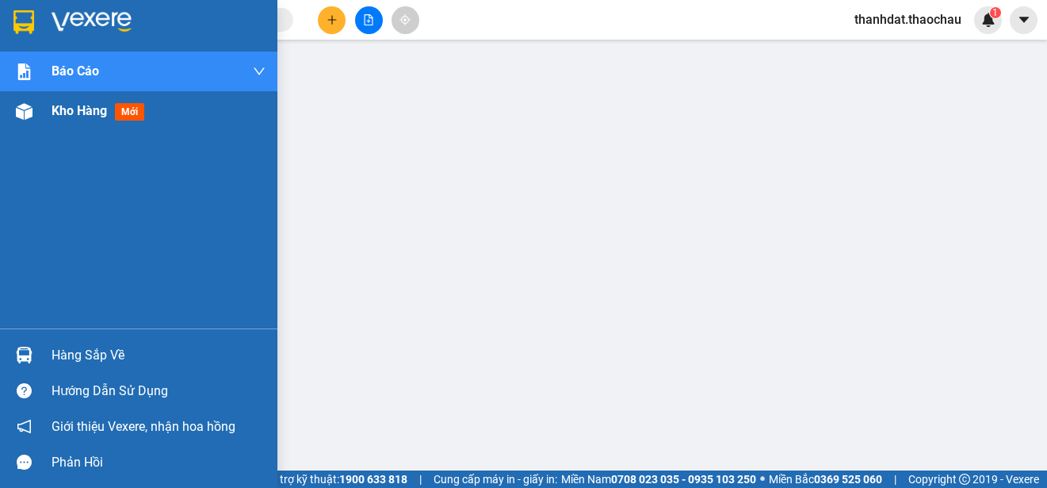
click at [57, 113] on span "Kho hàng" at bounding box center [79, 110] width 55 height 15
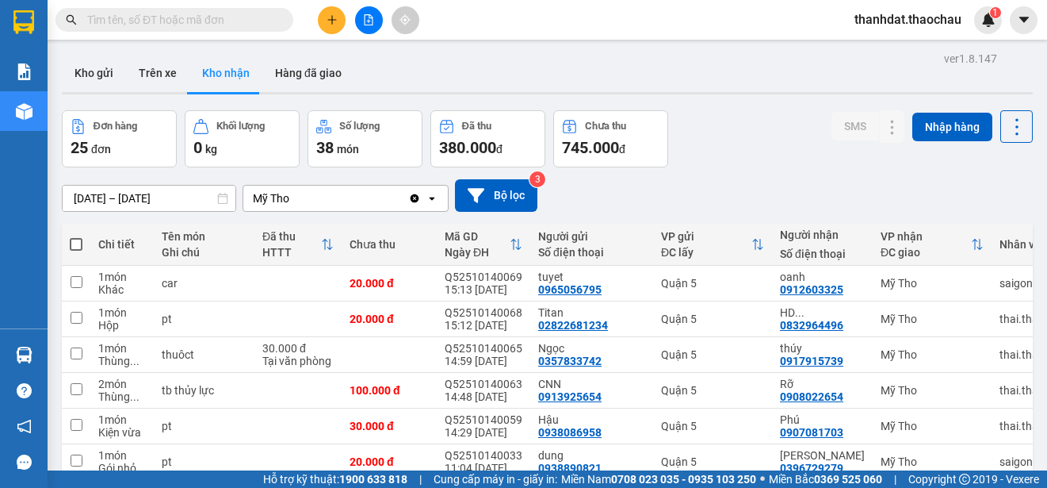
click at [173, 25] on input "text" at bounding box center [180, 19] width 187 height 17
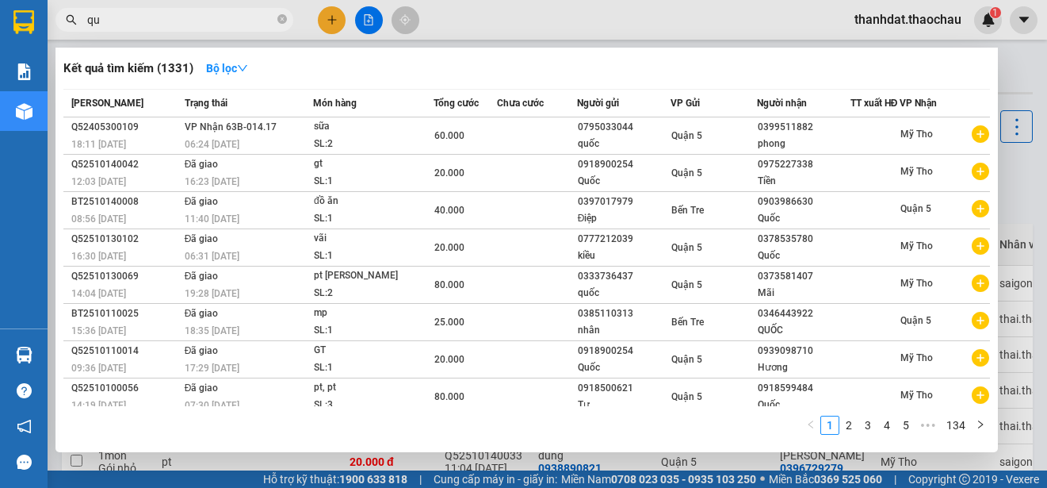
paste input "ản"
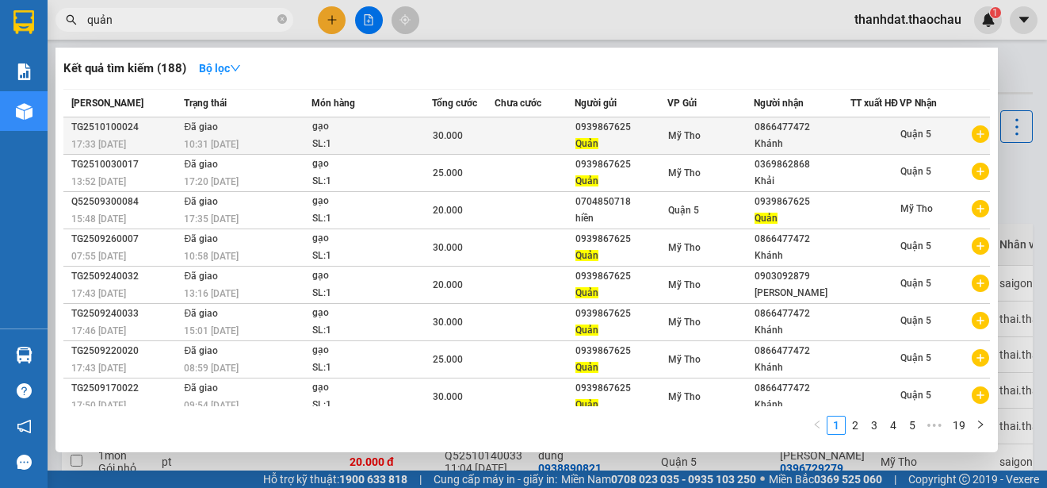
type input "quản"
click at [615, 136] on div "0939867625" at bounding box center [621, 127] width 91 height 17
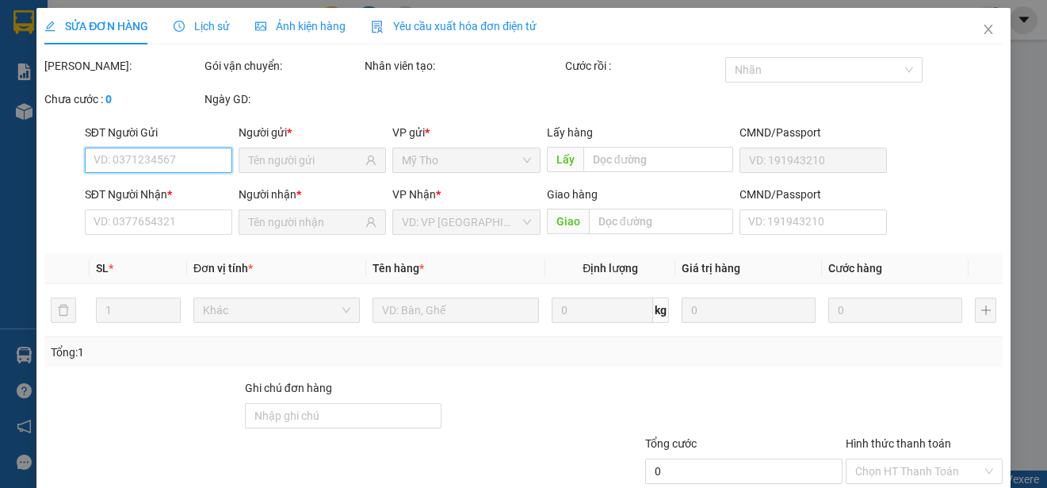
type input "0939867625"
type input "0866477472"
type input "30.000"
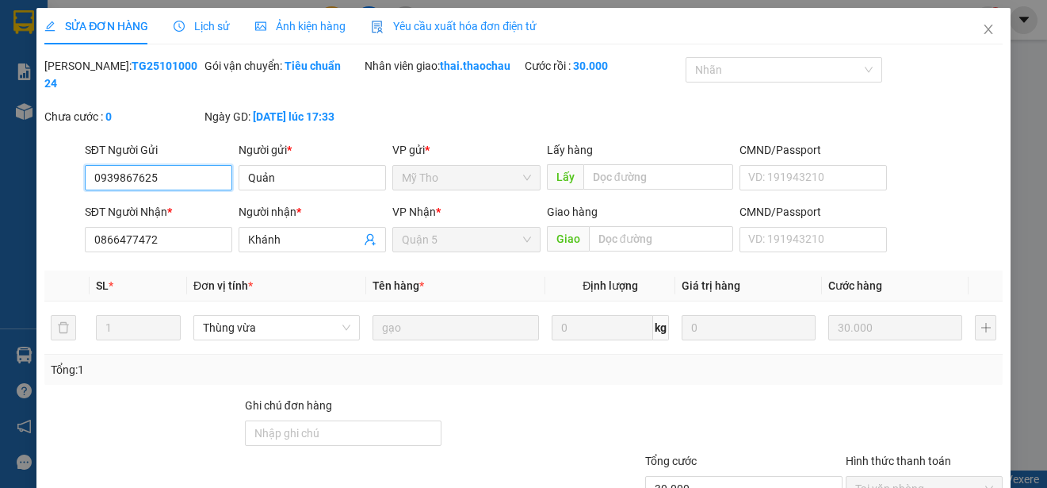
drag, startPoint x: 171, startPoint y: 176, endPoint x: 58, endPoint y: 176, distance: 113.4
click at [58, 176] on div "SĐT Người Gửi 0939867625 0939867625 Người gửi * Quản VP gửi * Mỹ Tho Lấy hàng L…" at bounding box center [524, 168] width 962 height 55
click at [982, 31] on icon "close" at bounding box center [988, 29] width 13 height 13
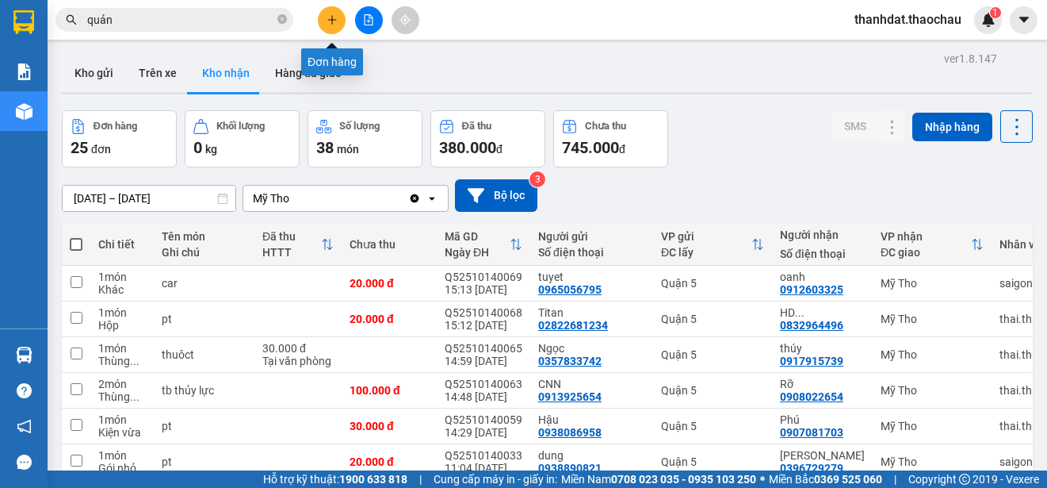
click at [327, 19] on icon "plus" at bounding box center [332, 19] width 11 height 11
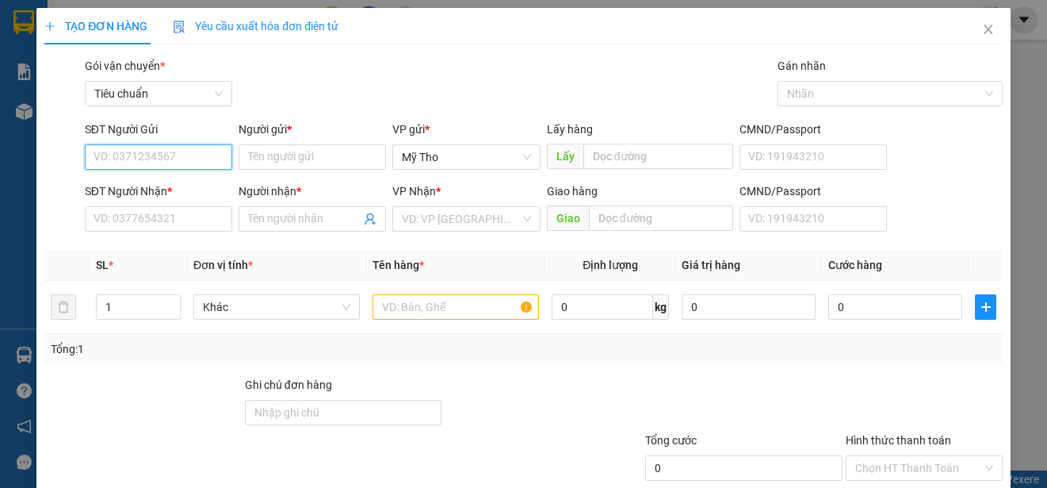
paste input "0939867625"
type input "0939867625"
drag, startPoint x: 169, startPoint y: 189, endPoint x: 217, endPoint y: 174, distance: 50.7
click at [169, 188] on div "0939867625 - [PERSON_NAME]" at bounding box center [172, 188] width 156 height 17
type input "quang"
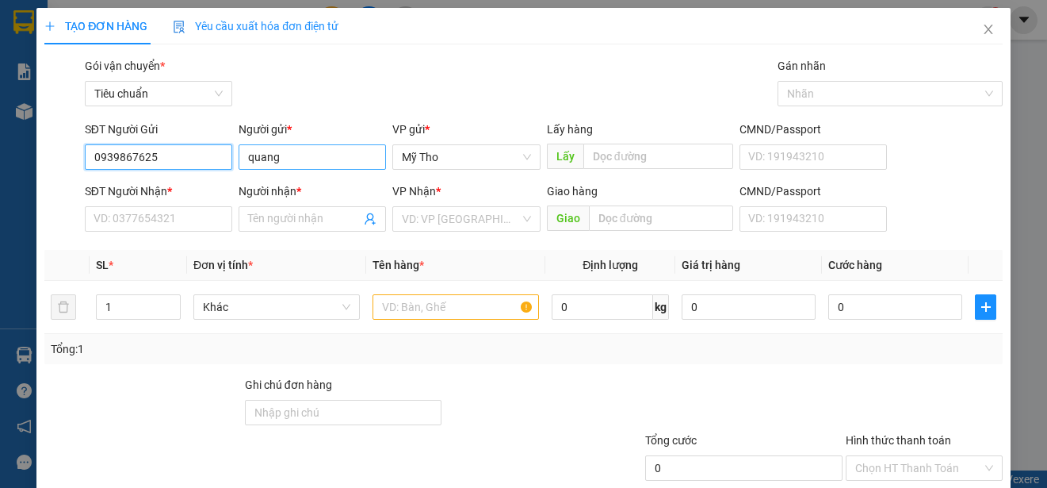
type input "0939867625"
drag, startPoint x: 287, startPoint y: 158, endPoint x: 247, endPoint y: 155, distance: 39.8
click at [247, 155] on input "quang" at bounding box center [312, 156] width 147 height 25
paste input "ản"
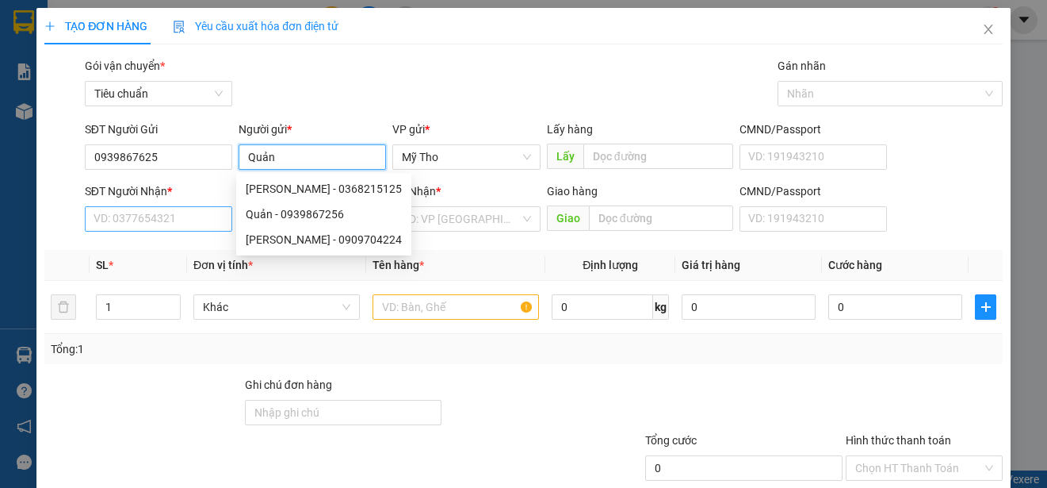
type input "Quản"
click at [193, 221] on input "SĐT Người Nhận *" at bounding box center [158, 218] width 147 height 25
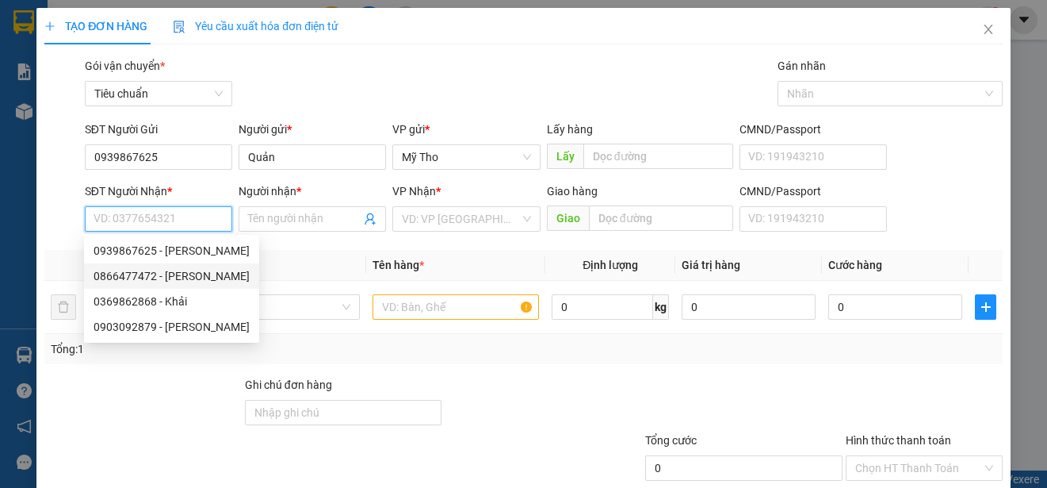
click at [159, 271] on div "0866477472 - [PERSON_NAME]" at bounding box center [172, 275] width 156 height 17
type input "0866477472"
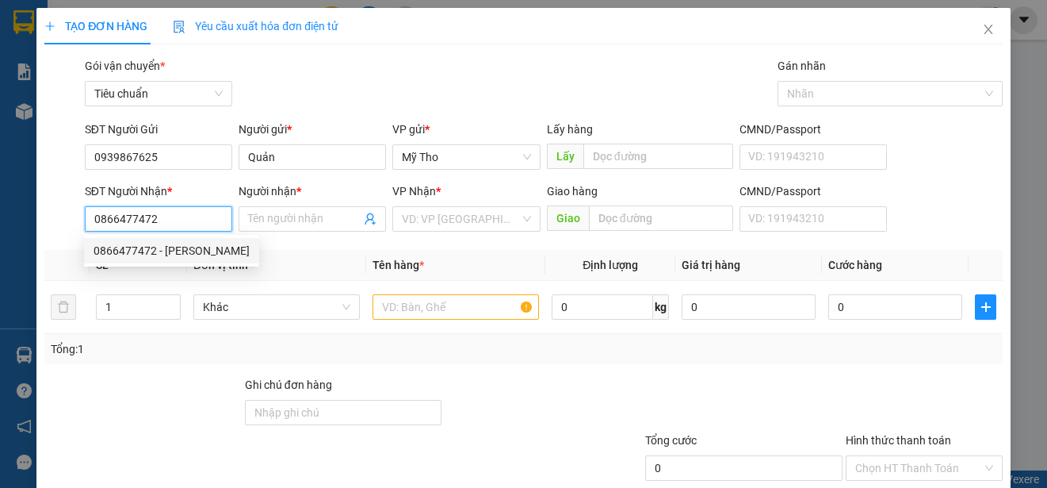
type input "Khánh"
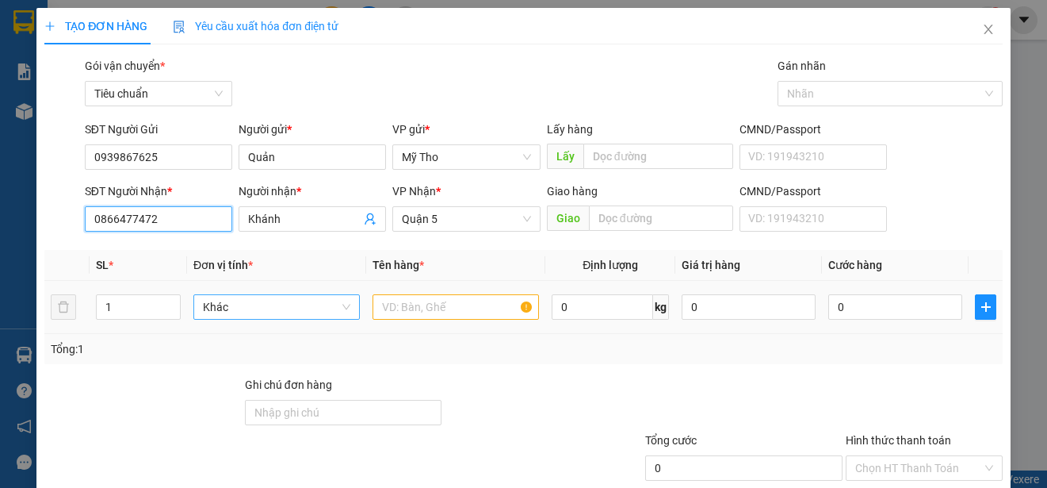
click at [238, 308] on span "Khác" at bounding box center [276, 307] width 147 height 24
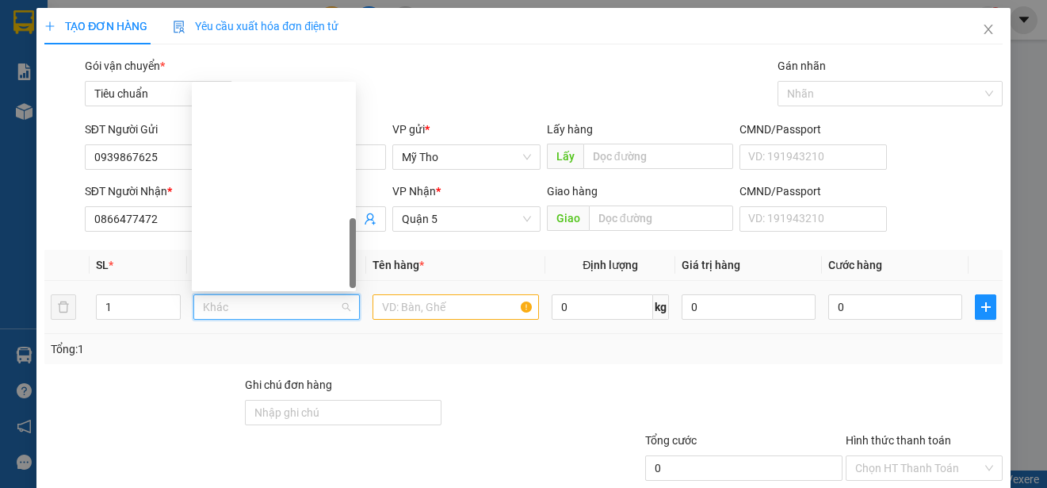
scroll to position [495, 0]
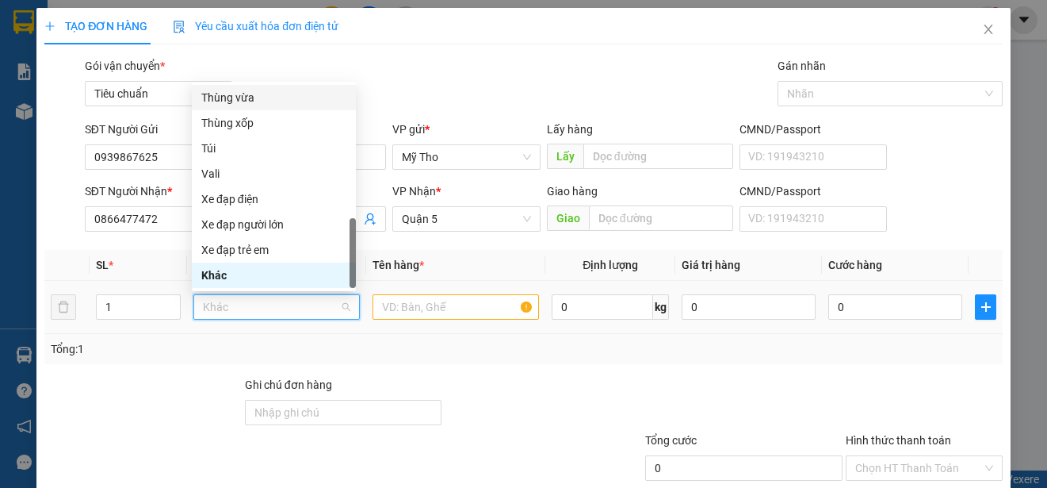
click at [239, 87] on div "Thùng vừa" at bounding box center [274, 97] width 164 height 25
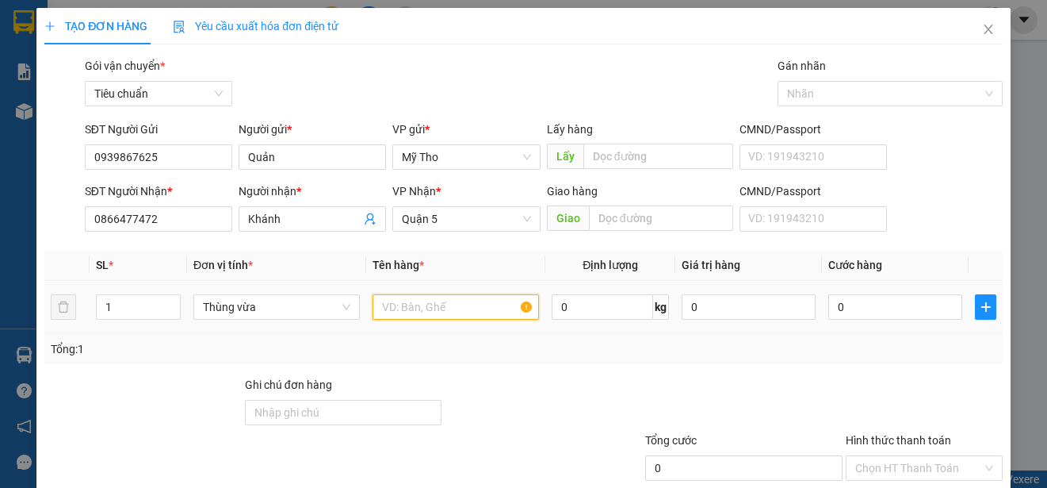
click at [392, 307] on input "text" at bounding box center [456, 306] width 166 height 25
paste input "ạo"
paste input "ạu"
paste input "ậu"
paste input "ẫu"
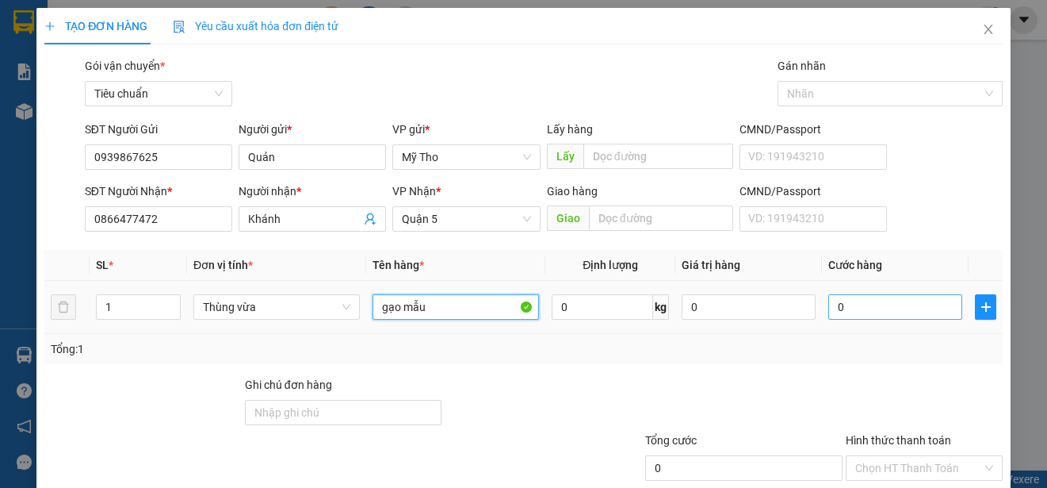
type input "gạo mẫu"
click at [871, 307] on input "0" at bounding box center [896, 306] width 134 height 25
type input "3"
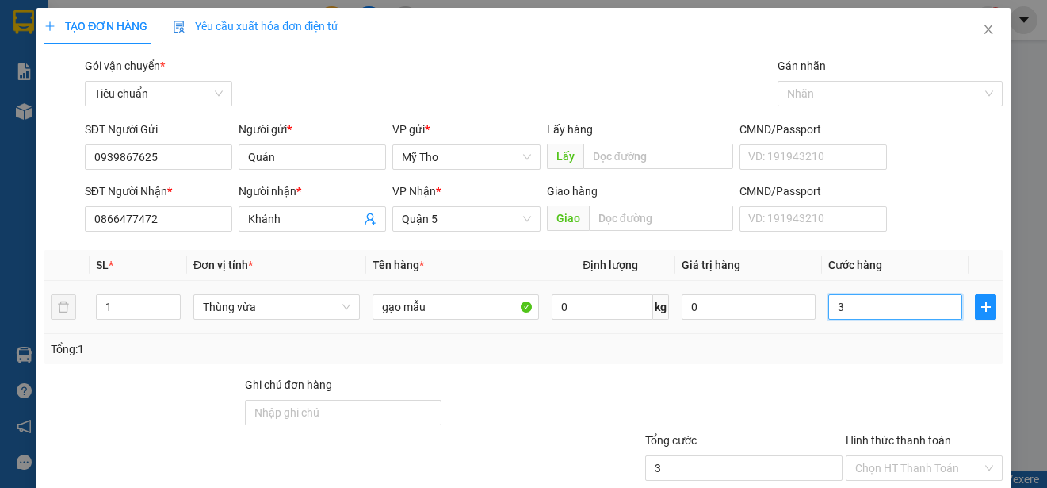
type input "30"
type input "300"
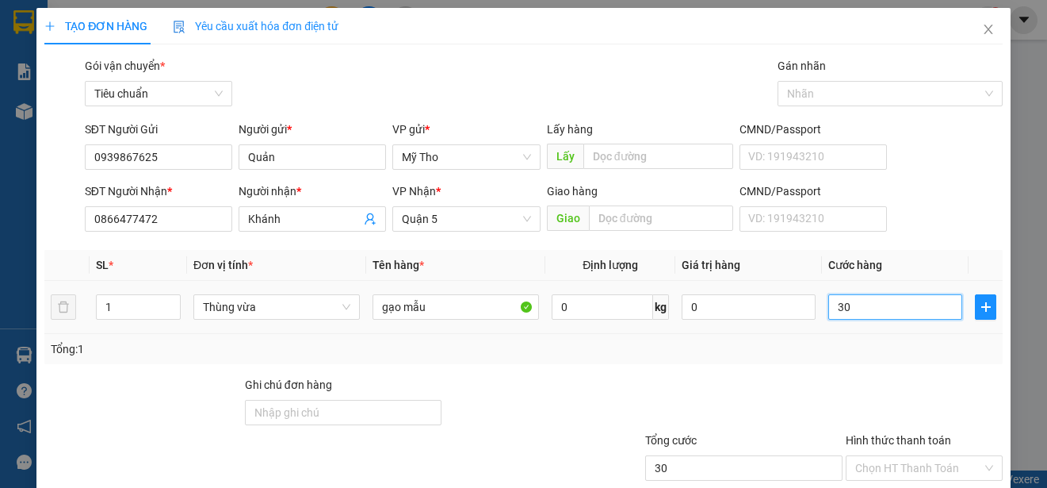
type input "300"
type input "3.000"
type input "30.000"
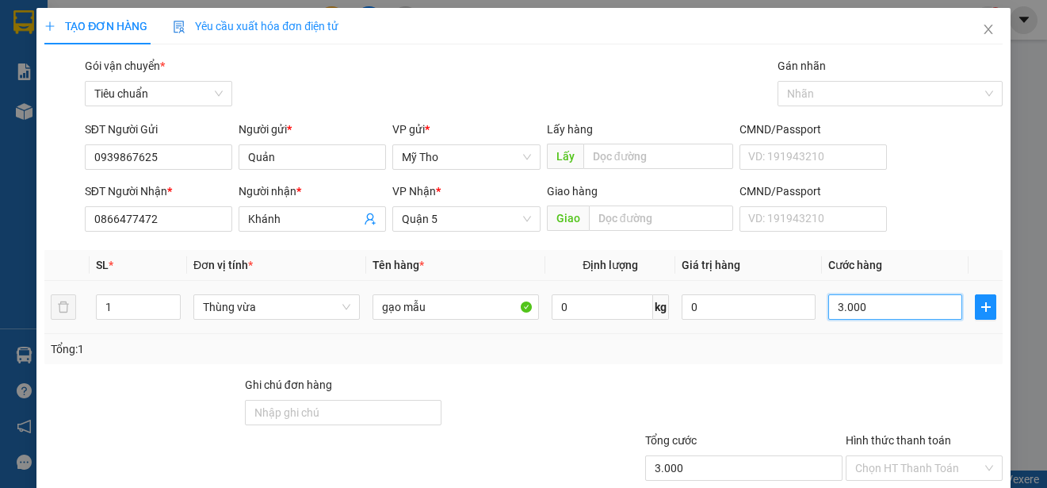
type input "30.000"
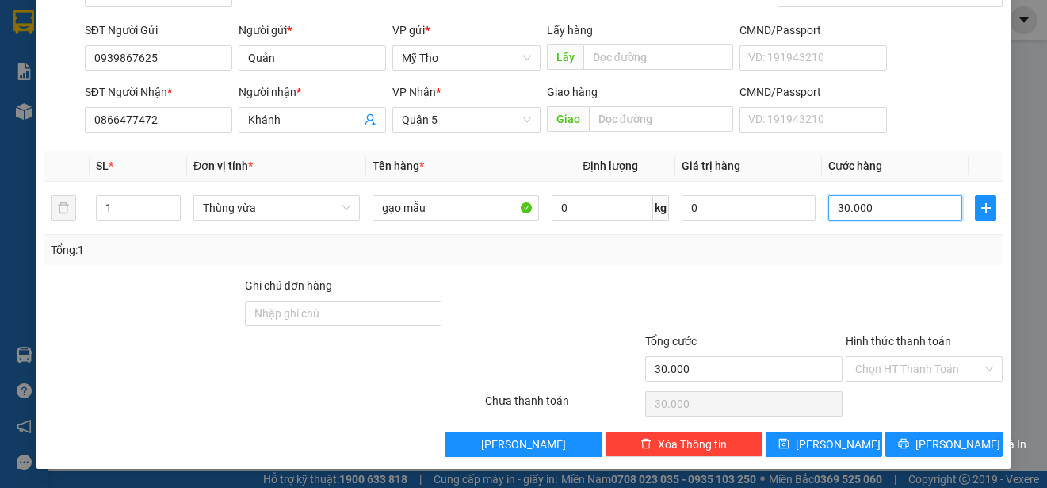
type input "30.000"
click at [876, 354] on div "Hình thức thanh toán" at bounding box center [924, 344] width 157 height 24
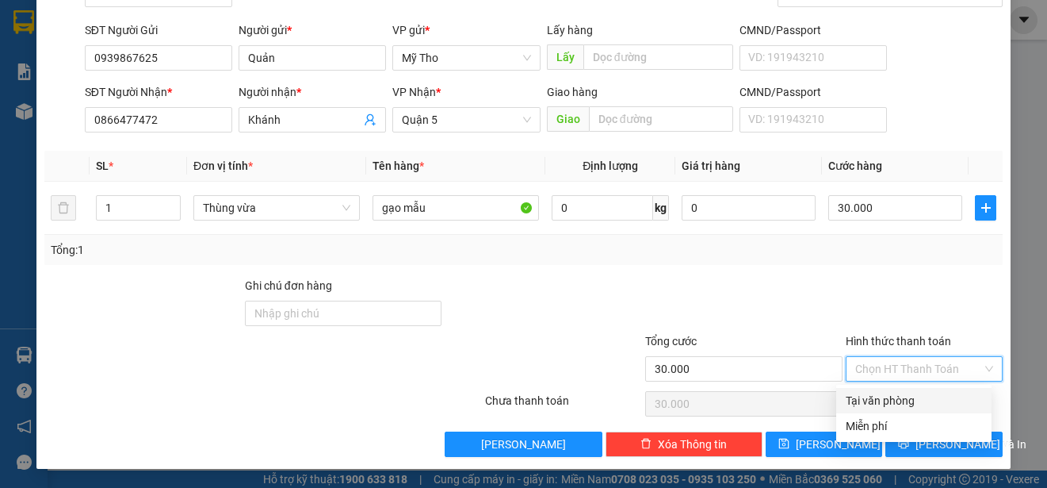
click at [899, 368] on input "Hình thức thanh toán" at bounding box center [918, 369] width 127 height 24
click at [900, 392] on div "Tại văn phòng" at bounding box center [914, 400] width 136 height 17
type input "0"
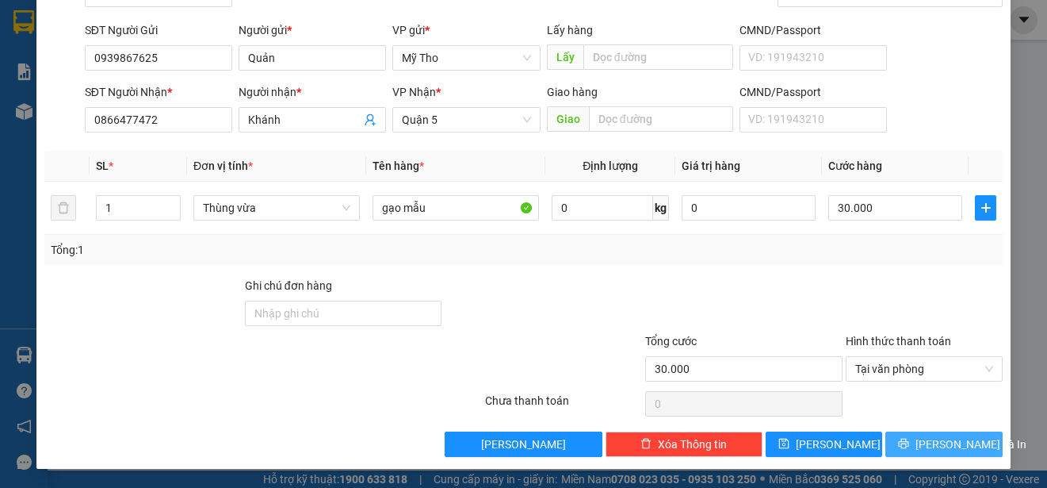
drag, startPoint x: 936, startPoint y: 444, endPoint x: 893, endPoint y: 419, distance: 49.4
click at [936, 443] on span "[PERSON_NAME] và In" at bounding box center [971, 443] width 111 height 17
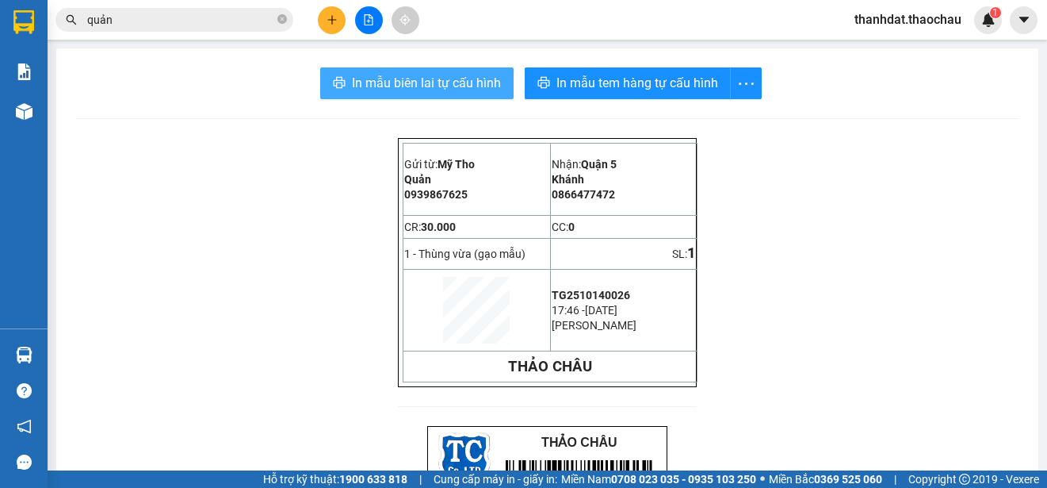
click at [417, 82] on span "In mẫu biên lai tự cấu hình" at bounding box center [426, 83] width 149 height 20
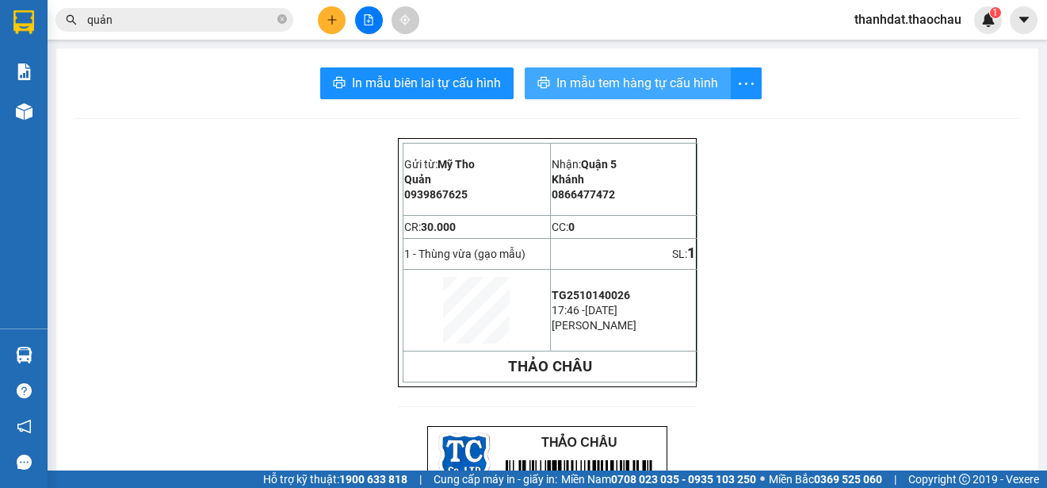
click at [629, 84] on span "In mẫu tem hàng tự cấu hình" at bounding box center [638, 83] width 162 height 20
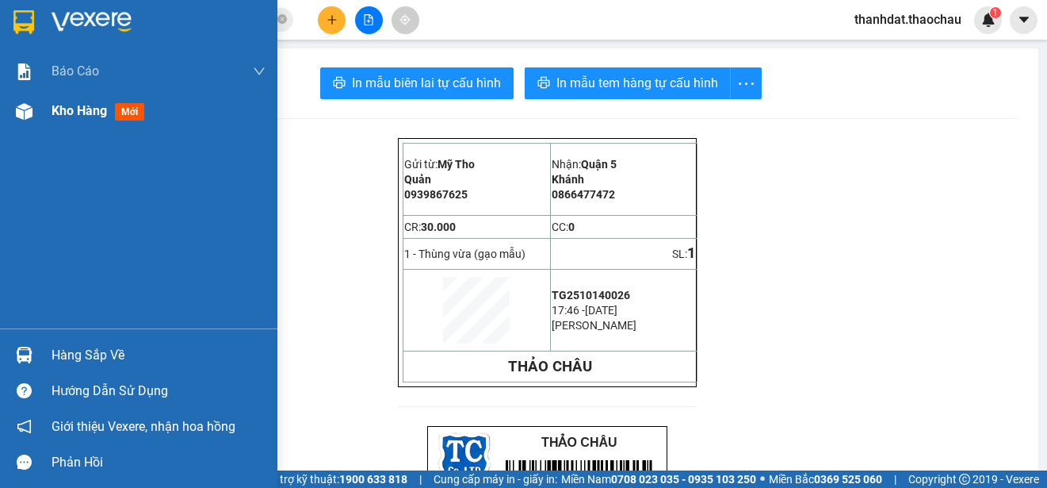
click at [62, 113] on span "Kho hàng" at bounding box center [79, 110] width 55 height 15
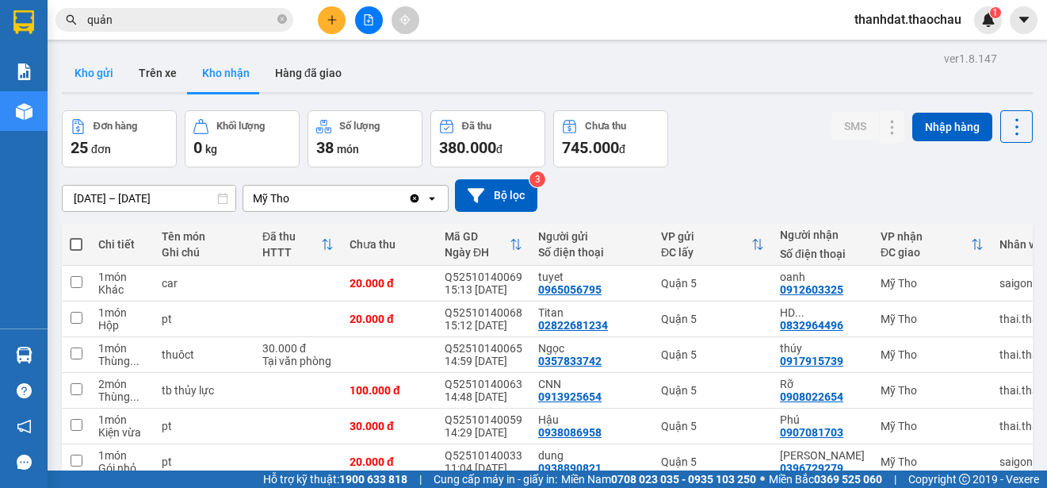
click at [84, 67] on button "Kho gửi" at bounding box center [94, 73] width 64 height 38
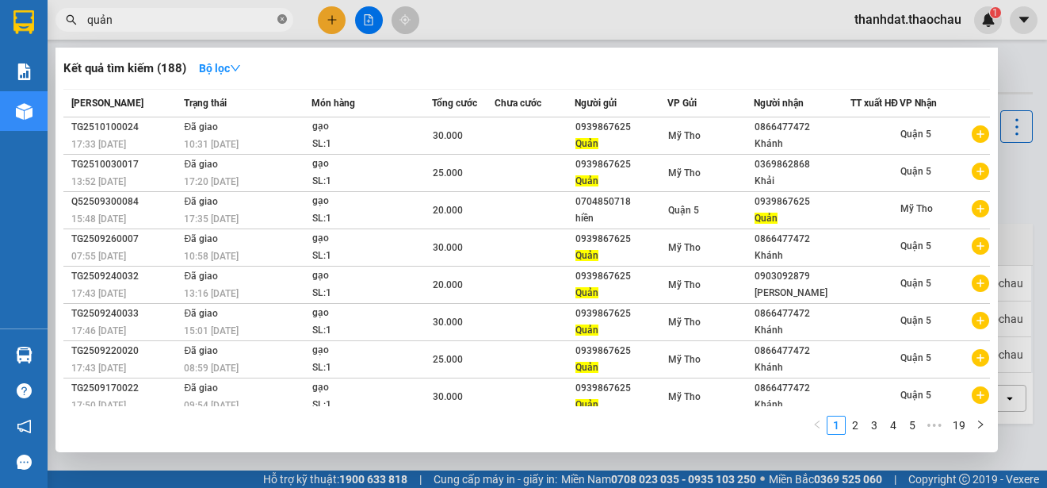
click at [285, 21] on icon "close-circle" at bounding box center [282, 19] width 10 height 10
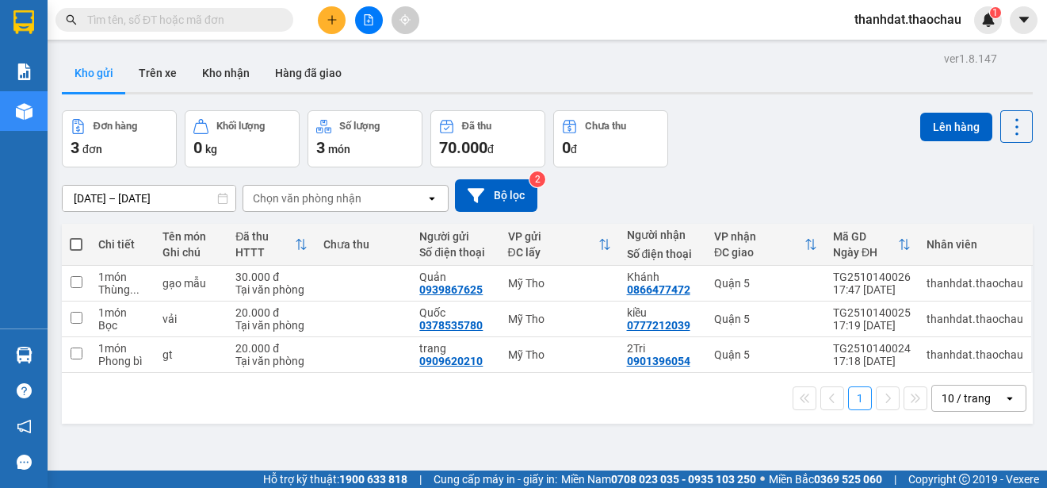
click at [75, 245] on span at bounding box center [76, 244] width 13 height 13
click at [76, 236] on input "checkbox" at bounding box center [76, 236] width 0 height 0
checkbox input "true"
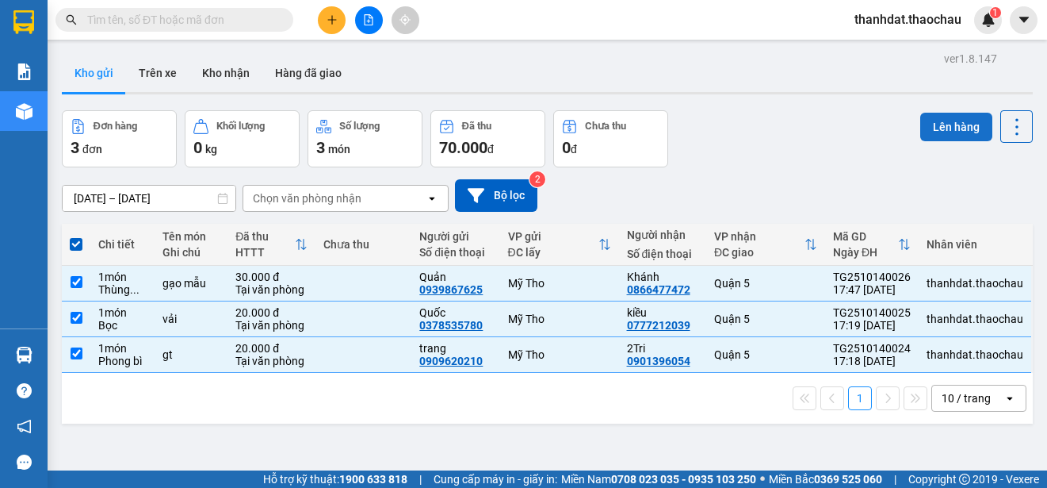
click at [947, 113] on button "Lên hàng" at bounding box center [956, 127] width 72 height 29
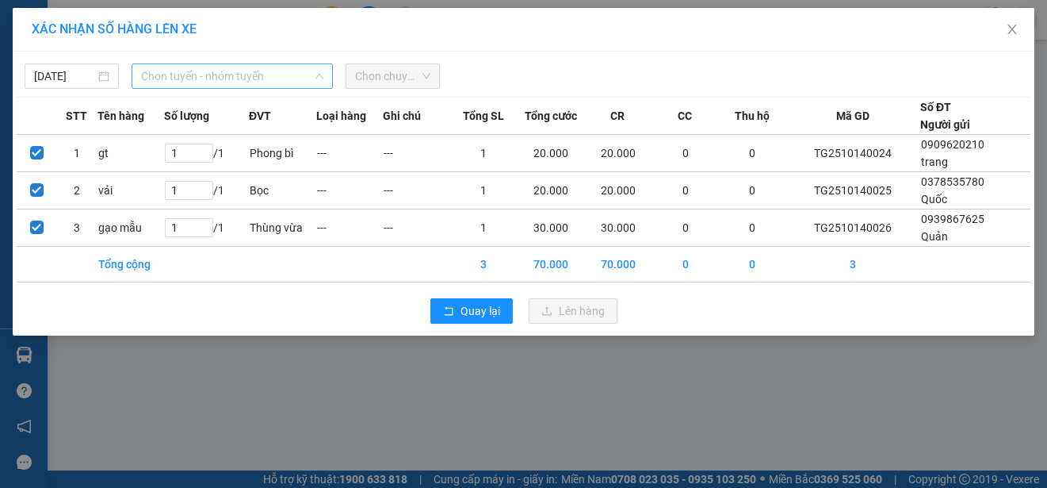
click at [192, 79] on span "Chọn tuyến - nhóm tuyến" at bounding box center [232, 76] width 182 height 24
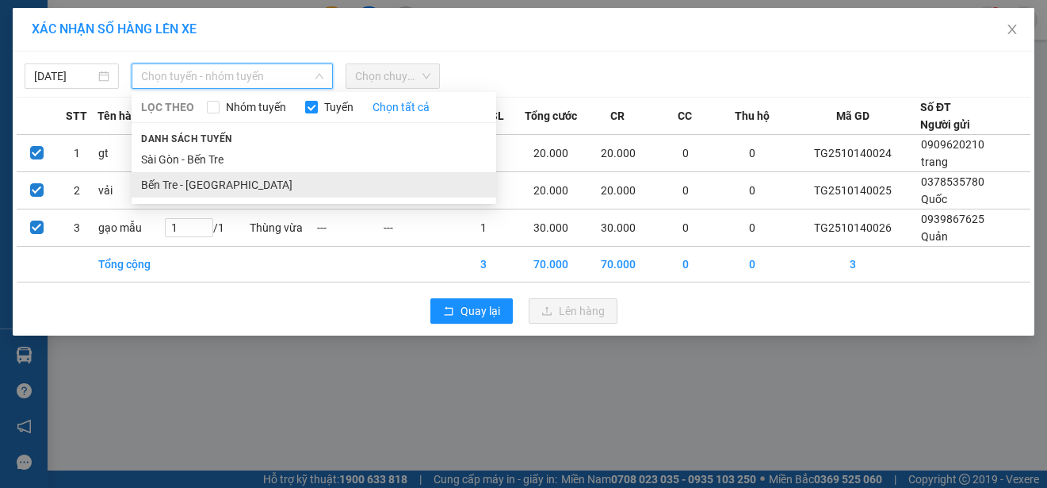
click at [161, 190] on li "Bến Tre - [GEOGRAPHIC_DATA]" at bounding box center [314, 184] width 365 height 25
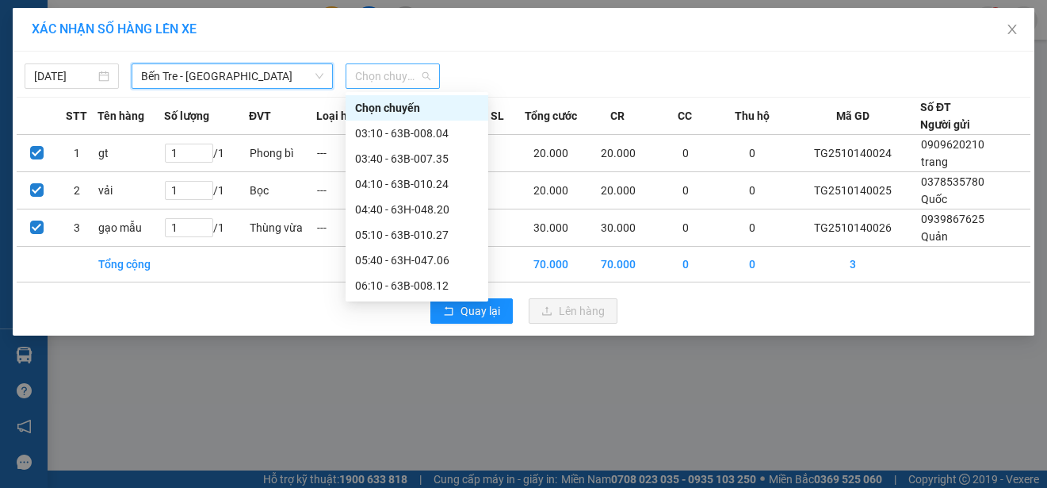
click at [434, 78] on div "Chọn chuyến" at bounding box center [393, 75] width 94 height 25
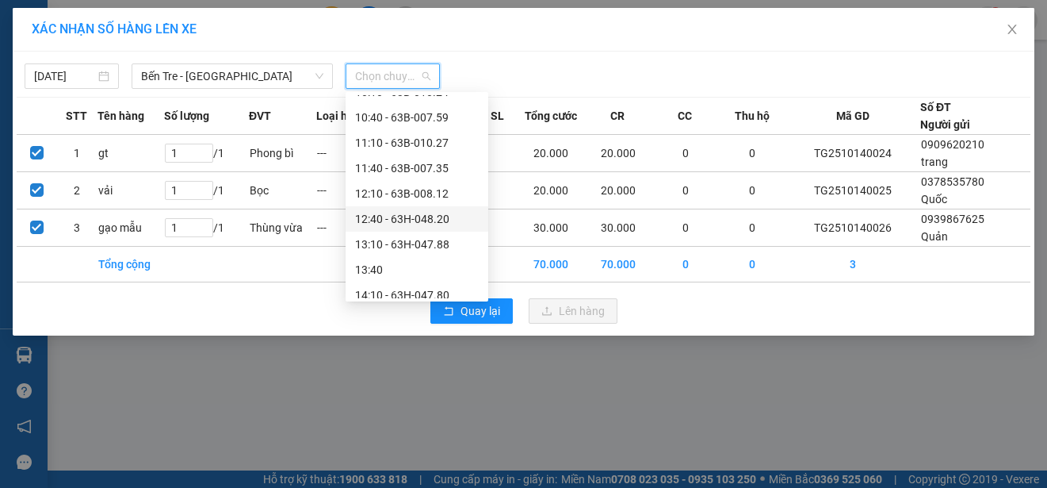
scroll to position [584, 0]
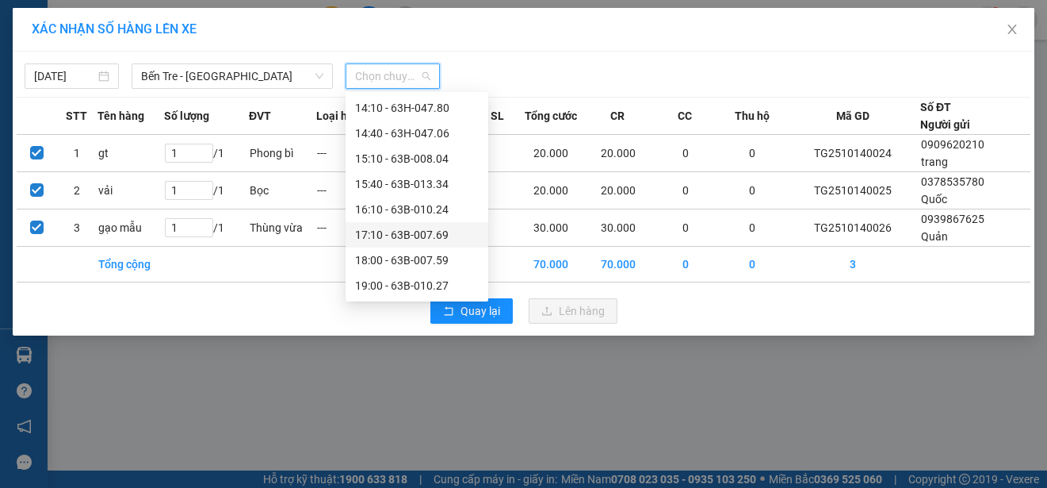
click at [402, 233] on div "17:10 - 63B-007.69" at bounding box center [417, 234] width 124 height 17
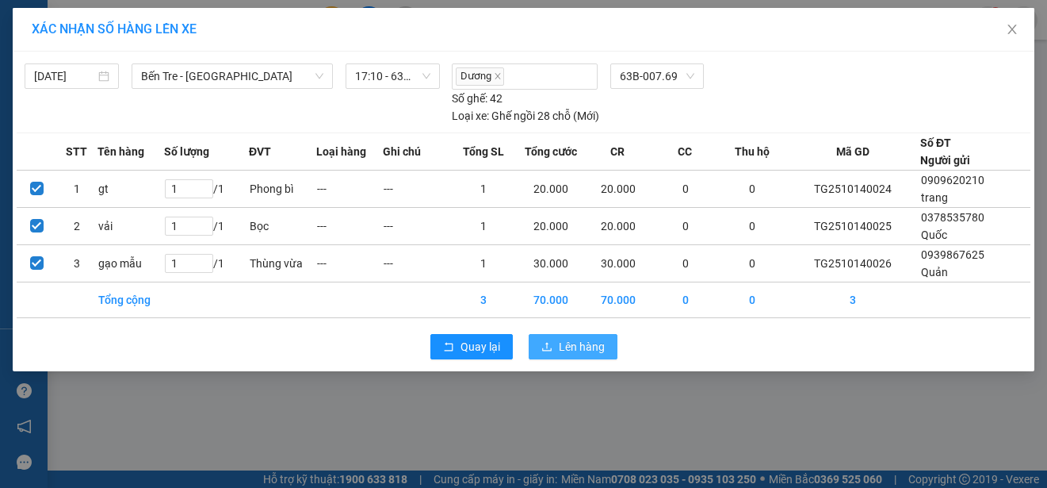
click at [564, 347] on span "Lên hàng" at bounding box center [582, 346] width 46 height 17
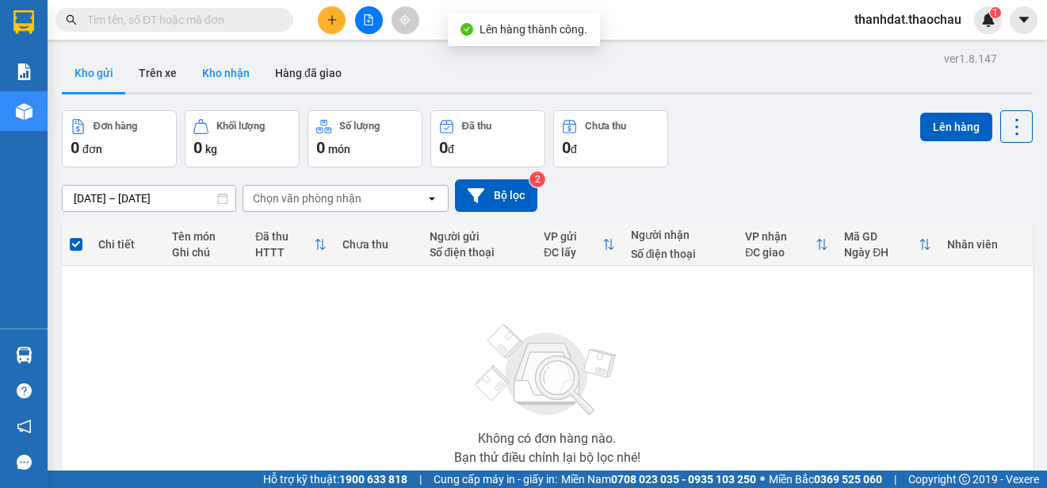
click at [231, 67] on button "Kho nhận" at bounding box center [225, 73] width 73 height 38
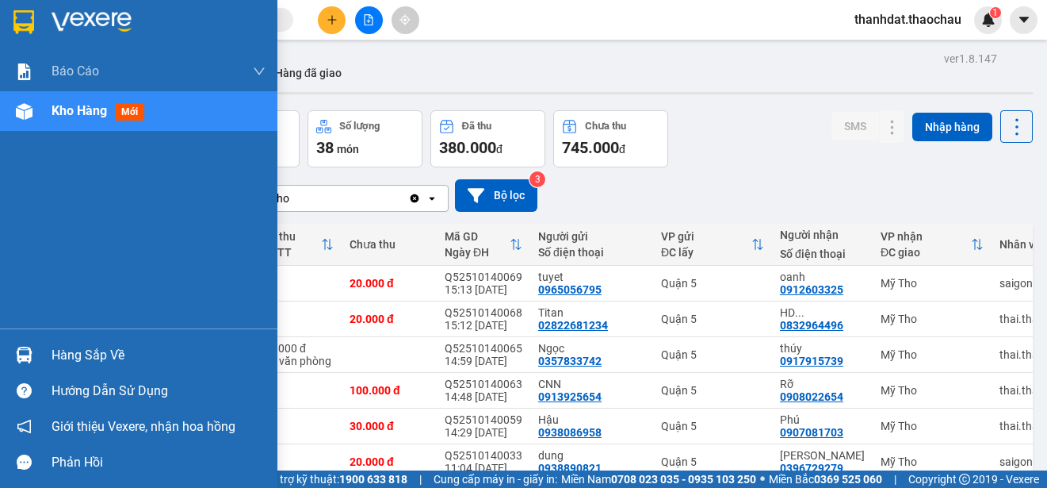
click at [40, 353] on div "Hàng sắp về" at bounding box center [138, 355] width 277 height 36
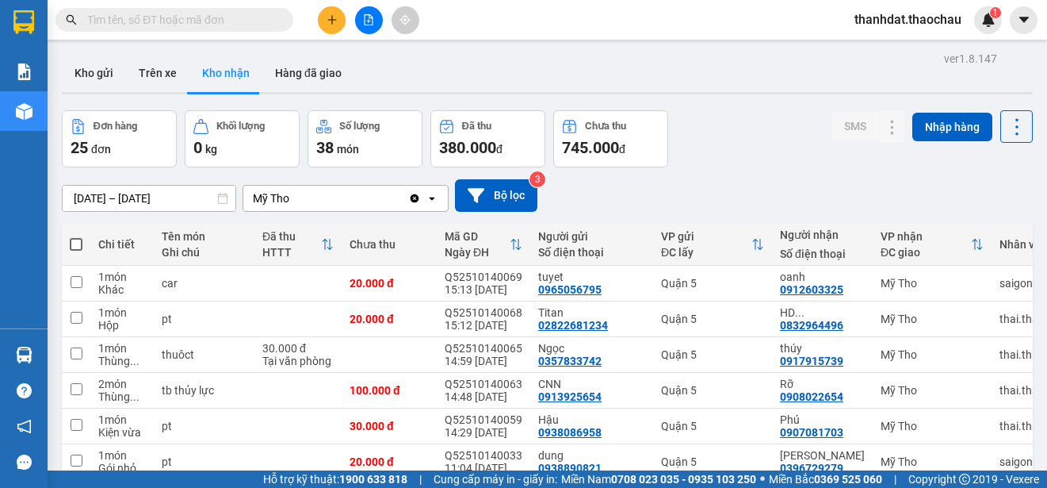
click at [740, 170] on section "Kết quả [PERSON_NAME] ( 188 ) Bộ lọc Mã ĐH Trạng thái Món hàng [PERSON_NAME] [P…" at bounding box center [523, 244] width 1047 height 488
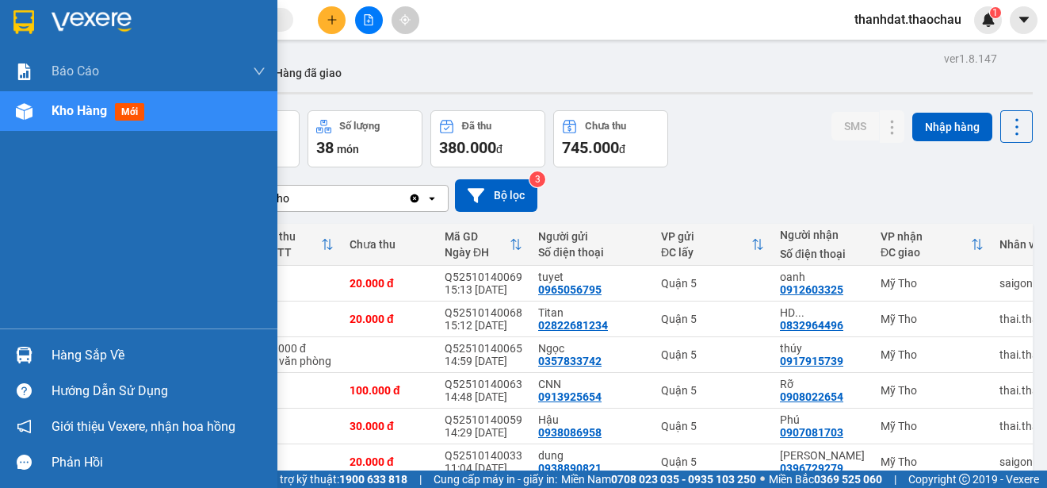
click at [79, 350] on div "Hàng sắp về" at bounding box center [159, 355] width 214 height 24
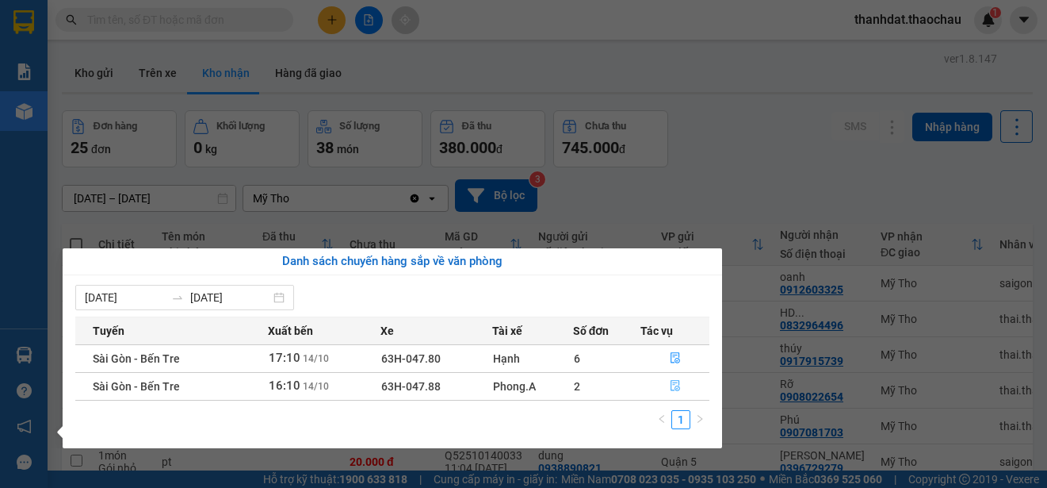
click at [675, 383] on icon "file-done" at bounding box center [676, 386] width 10 height 11
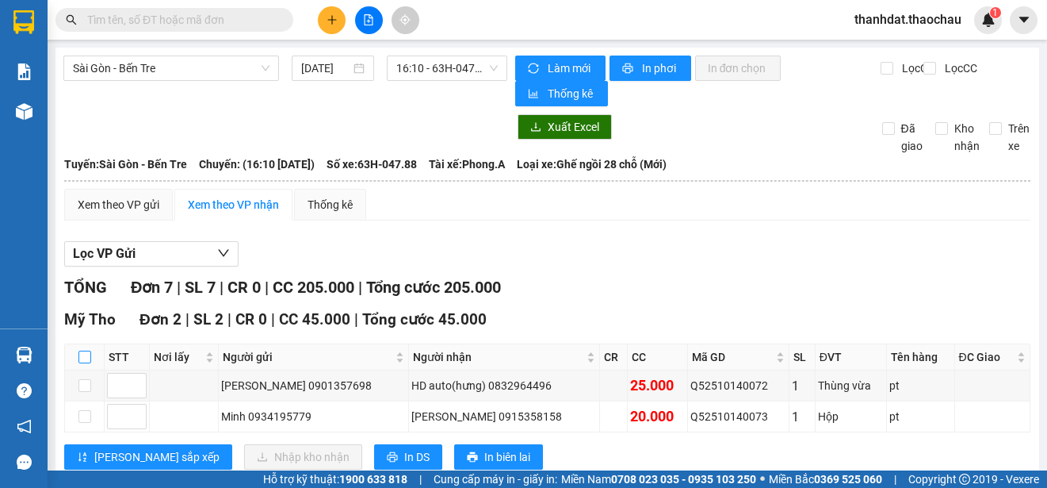
click at [84, 358] on input "checkbox" at bounding box center [84, 356] width 13 height 13
checkbox input "true"
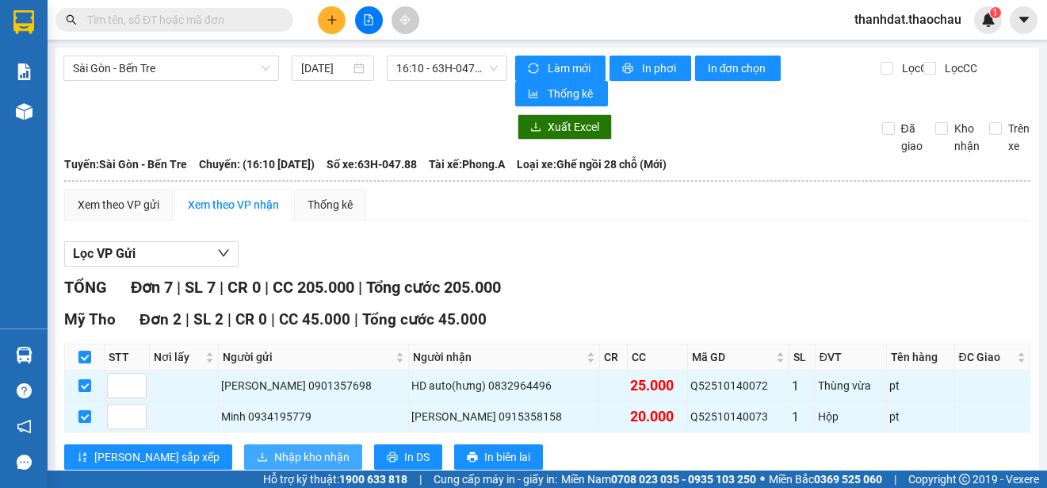
drag, startPoint x: 234, startPoint y: 450, endPoint x: 269, endPoint y: 461, distance: 36.9
click at [274, 461] on span "Nhập kho nhận" at bounding box center [311, 456] width 75 height 17
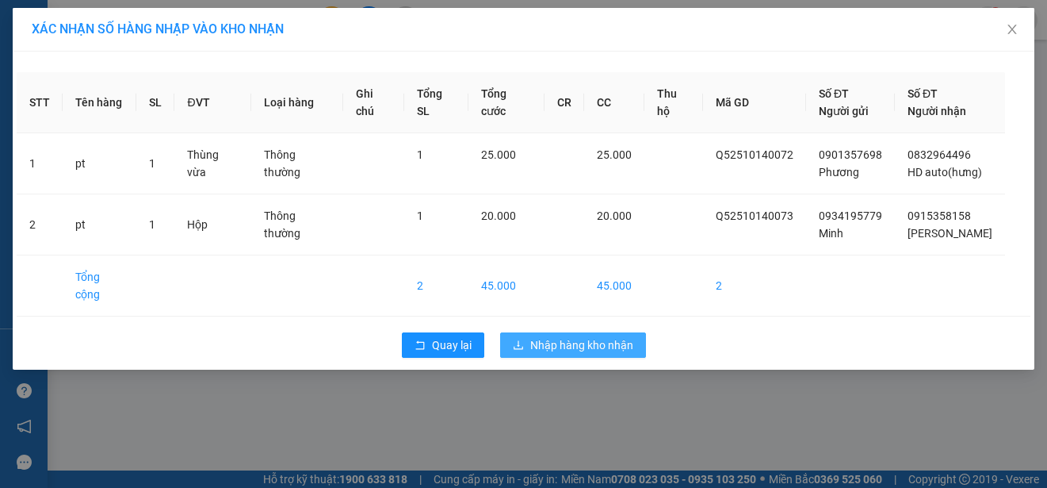
click at [592, 336] on span "Nhập hàng kho nhận" at bounding box center [581, 344] width 103 height 17
